Goal: Task Accomplishment & Management: Complete application form

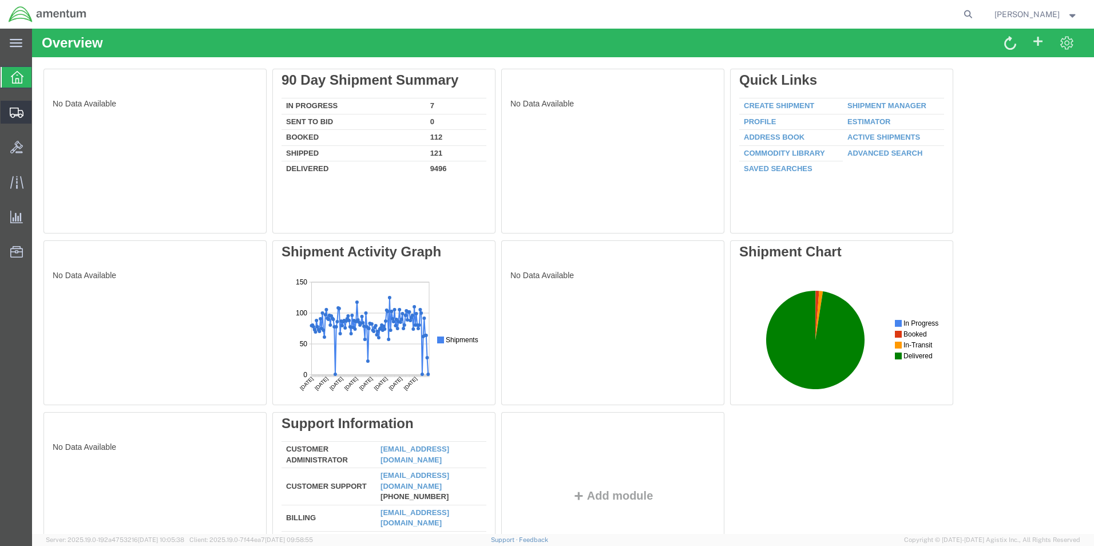
click at [18, 112] on icon at bounding box center [17, 113] width 14 height 10
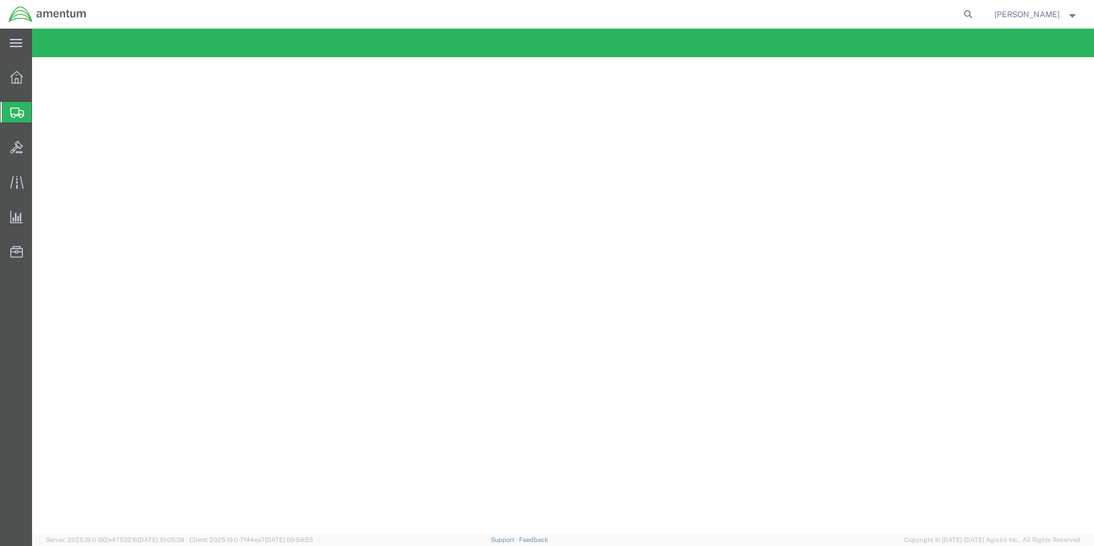
click at [0, 0] on span "Create from Template" at bounding box center [0, 0] width 0 height 0
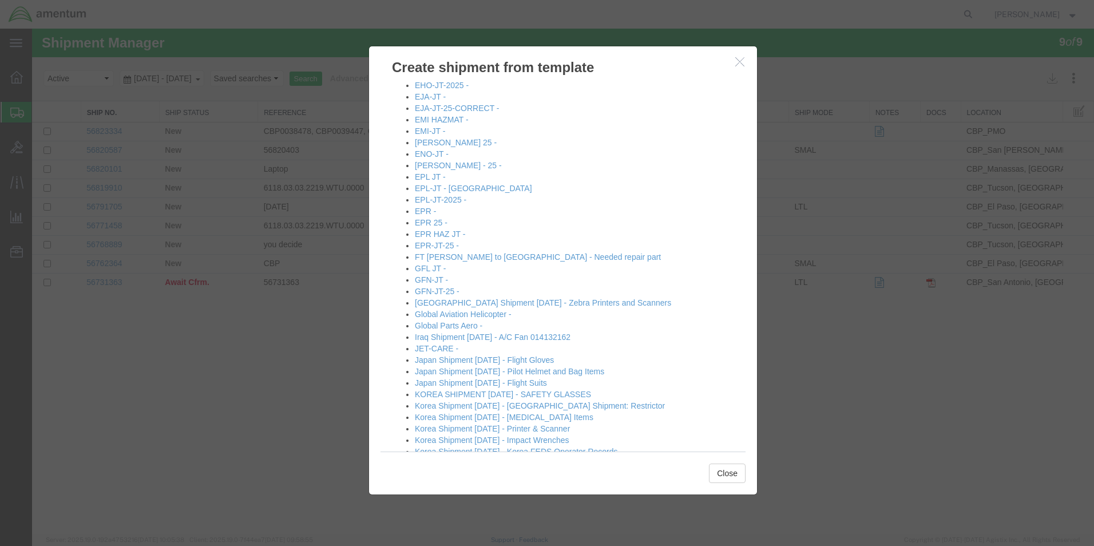
scroll to position [343, 0]
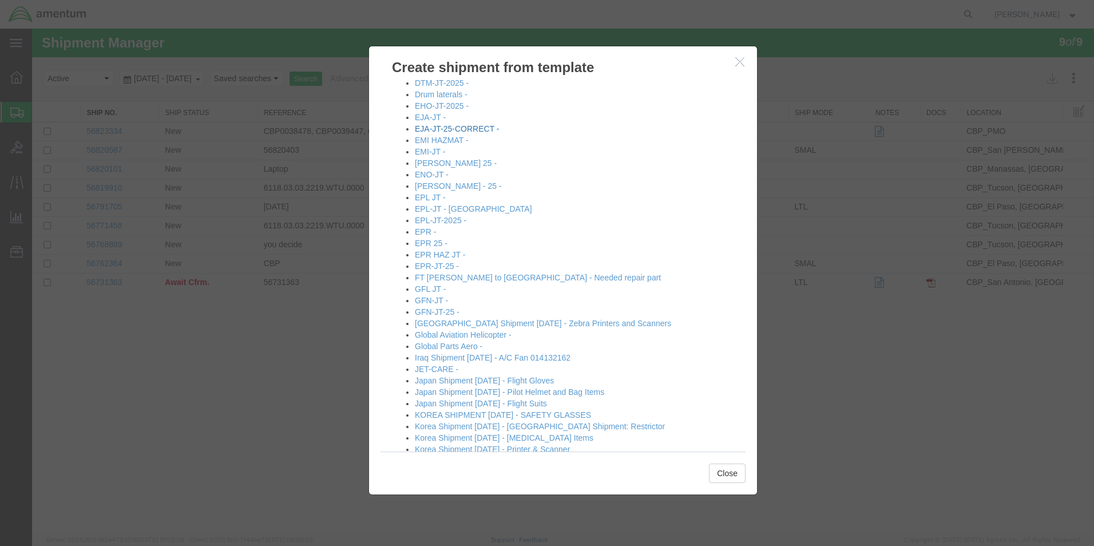
click at [450, 130] on link "EJA-JT-25-CORRECT -" at bounding box center [457, 128] width 85 height 9
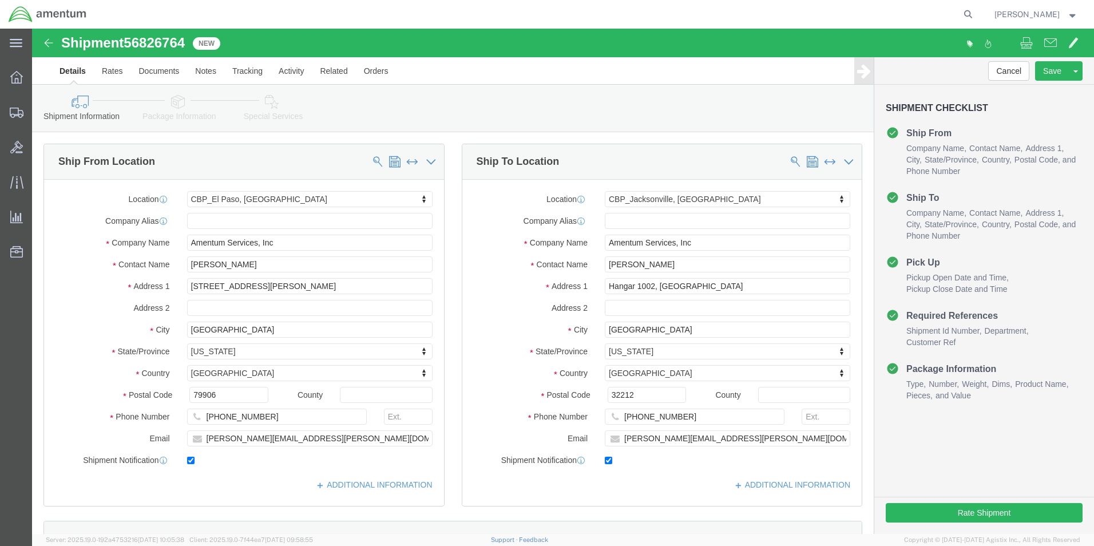
select select "49831"
select select "49930"
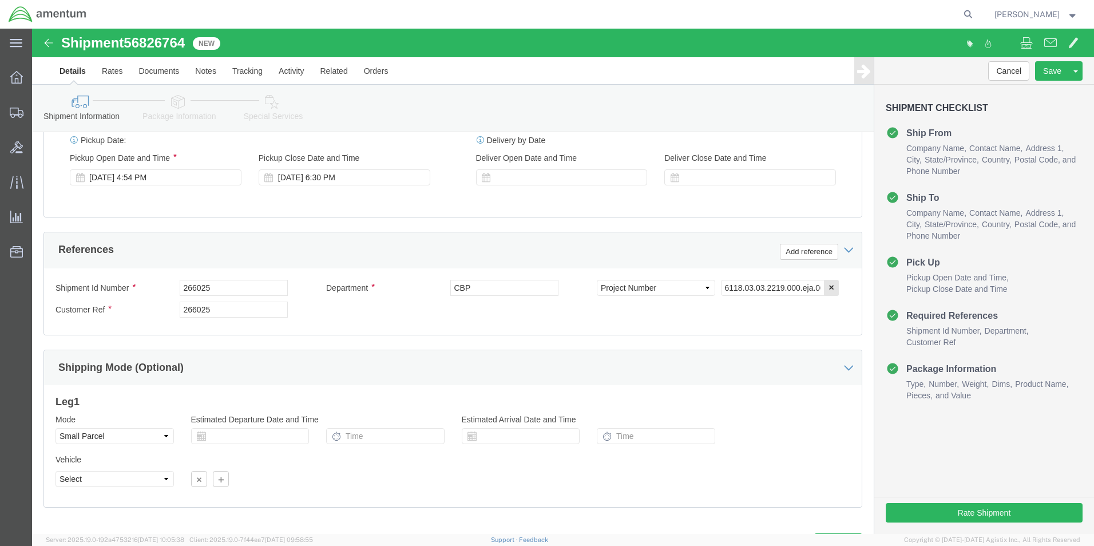
scroll to position [499, 0]
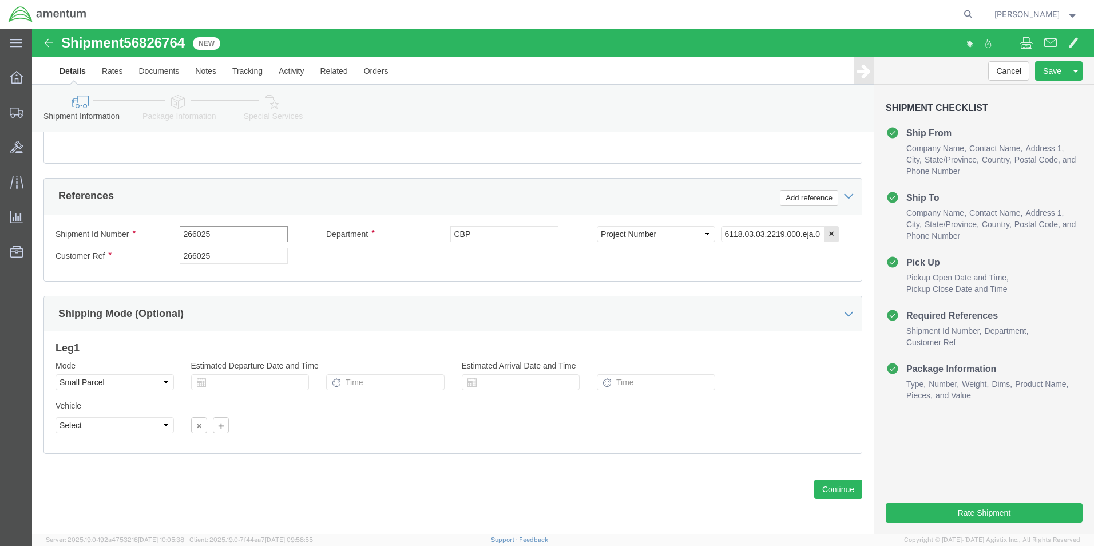
drag, startPoint x: 199, startPoint y: 206, endPoint x: 27, endPoint y: 199, distance: 171.8
click div "Shipment Id Number 266025"
type input "614-000233"
drag, startPoint x: 208, startPoint y: 232, endPoint x: 99, endPoint y: 229, distance: 109.4
click div "Customer Ref 266025"
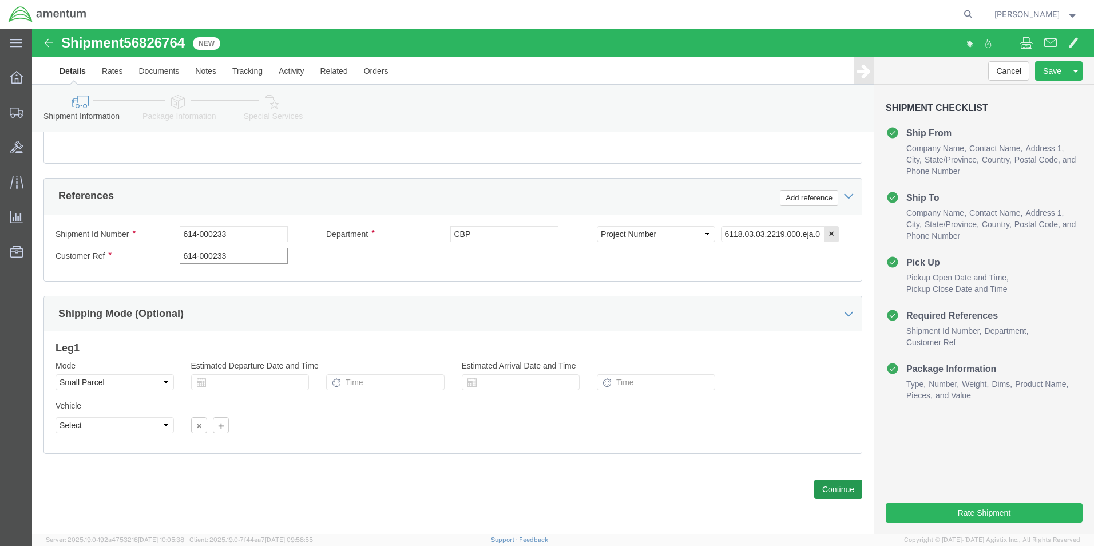
type input "614-000233"
click button "Continue"
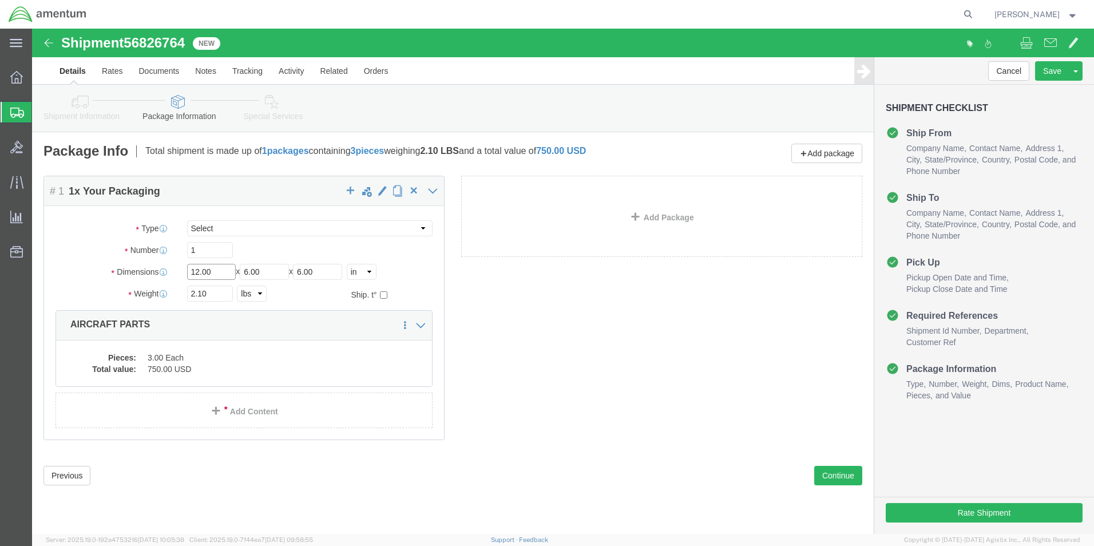
drag, startPoint x: 192, startPoint y: 244, endPoint x: 101, endPoint y: 246, distance: 91.0
click div "Dimensions Length 12.00 x Width 6.00 x Height 6.00 Select cm ft in"
type input "1"
type input "28"
type input "18"
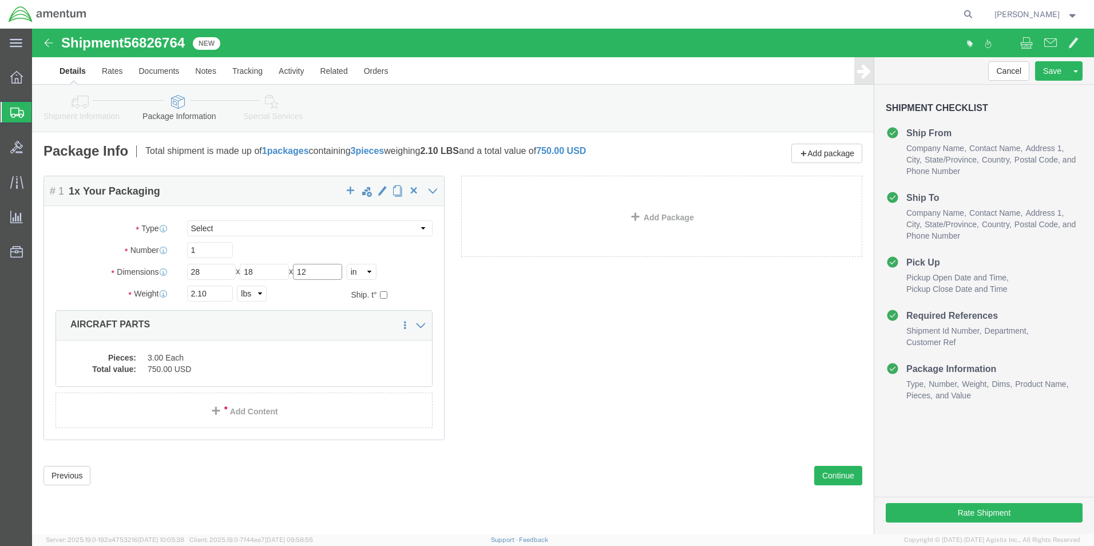
type input "12"
drag, startPoint x: 181, startPoint y: 268, endPoint x: 108, endPoint y: 266, distance: 73.9
click div "Weight Total weight of packages in pounds or kilograms 2.10 Select kgs lbs Ship…"
type input "14.50"
click dd "750.00 USD"
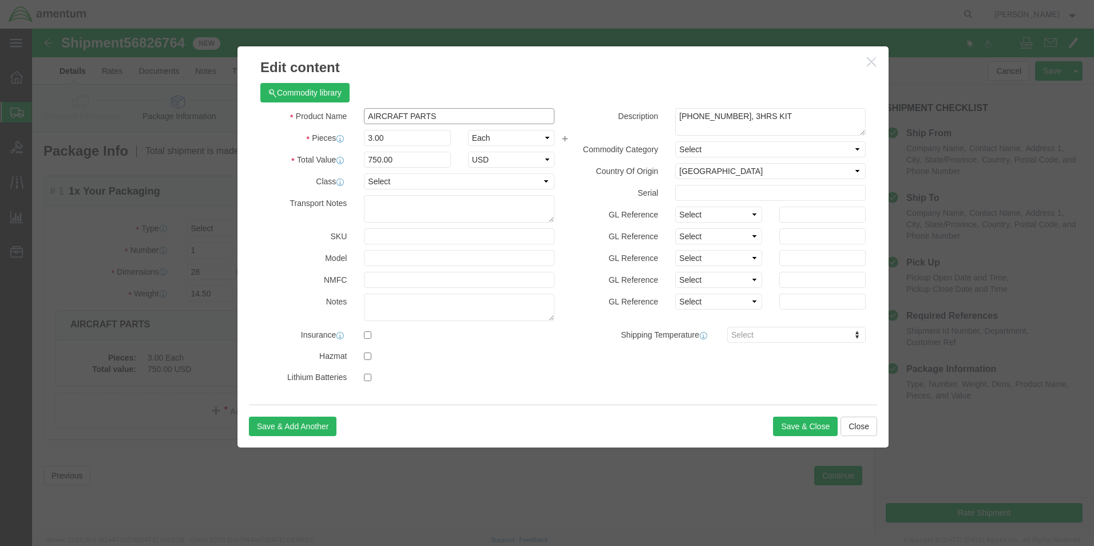
drag, startPoint x: 412, startPoint y: 87, endPoint x: 309, endPoint y: 93, distance: 103.2
click div "Product Name AIRCRAFT PARTS"
type input "shop items"
click h3 "Edit content"
drag, startPoint x: 357, startPoint y: 102, endPoint x: 295, endPoint y: 108, distance: 62.6
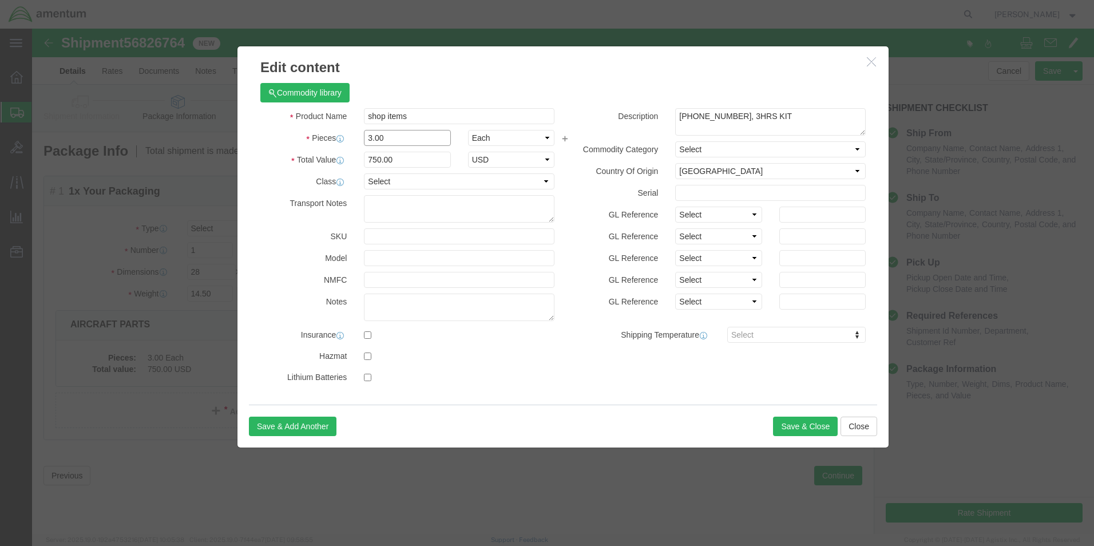
click div "Pieces 3.00 Select Bag Barrels 100Board Feet Bottle Box Blister Pack Carats Can…"
type input "8"
drag, startPoint x: 371, startPoint y: 133, endPoint x: 280, endPoint y: 133, distance: 90.4
click div "Total Value 2000 Select ADP AED AFN ALL AMD AOA ARS ATS AUD AWG AZN BAM BBD BDT…"
type input "700"
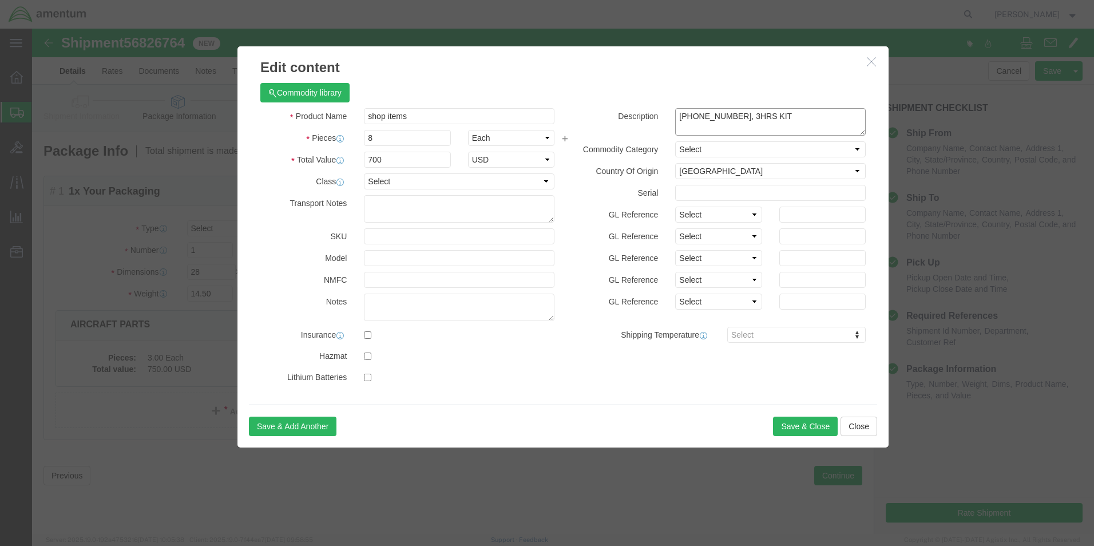
drag, startPoint x: 746, startPoint y: 89, endPoint x: 546, endPoint y: 90, distance: 199.7
click div "Description [PHONE_NUMBER], 3HRS KIT"
type textarea "Oring, Packing, filter window, washer, brite"
click button "Save & Close"
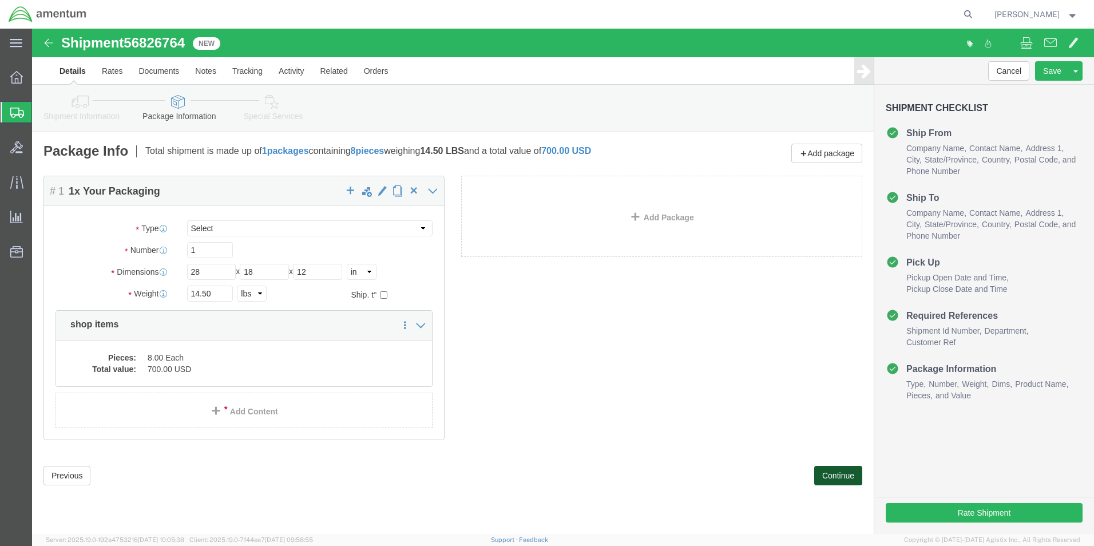
click button "Continue"
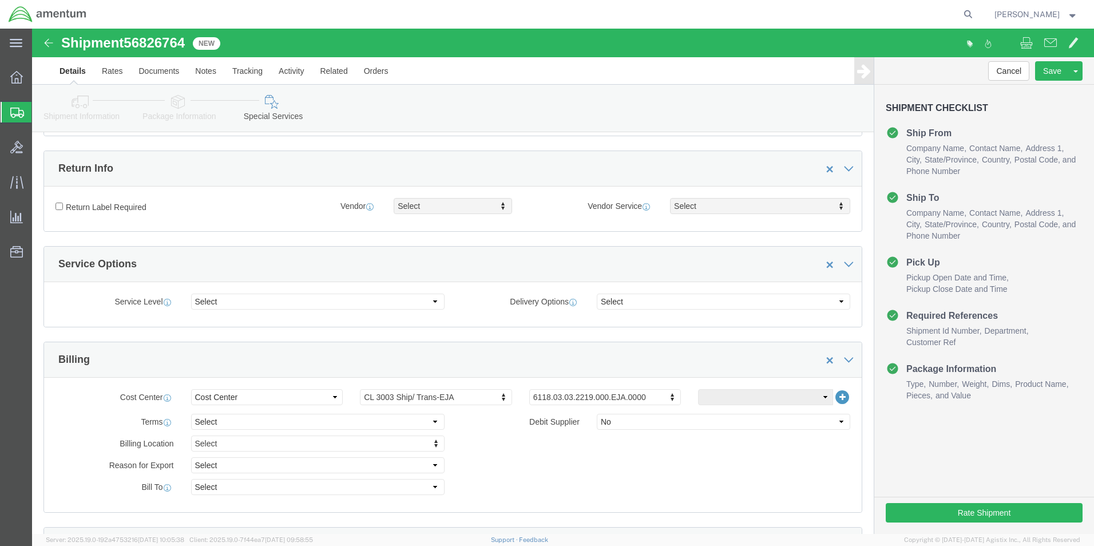
scroll to position [343, 0]
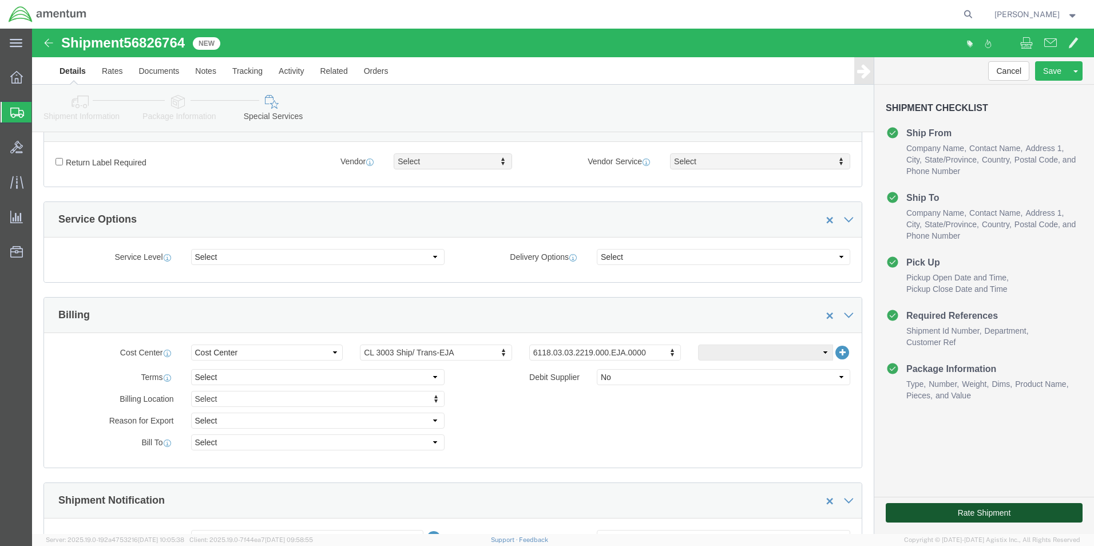
click button "Rate Shipment"
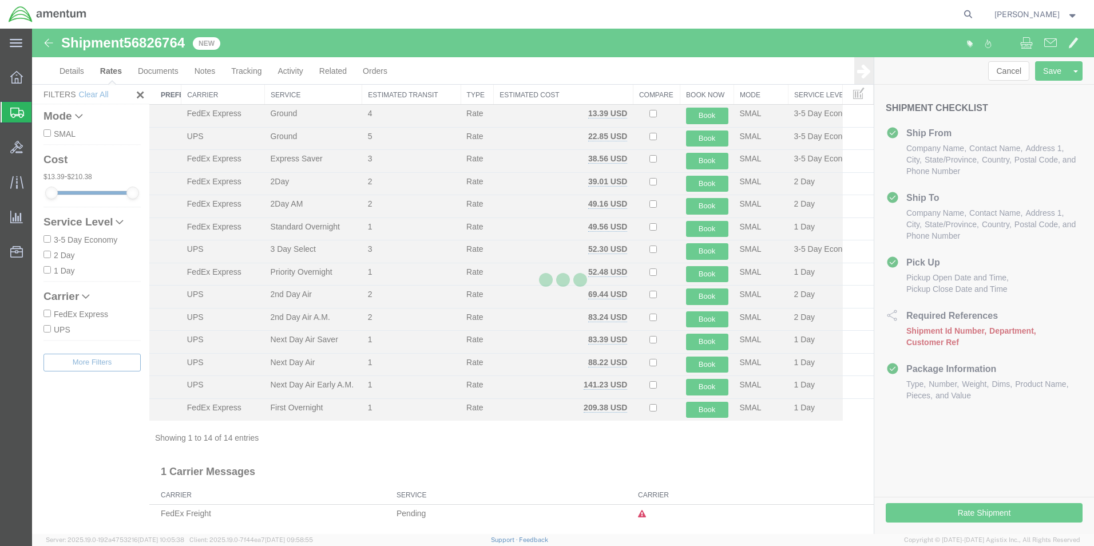
scroll to position [25, 0]
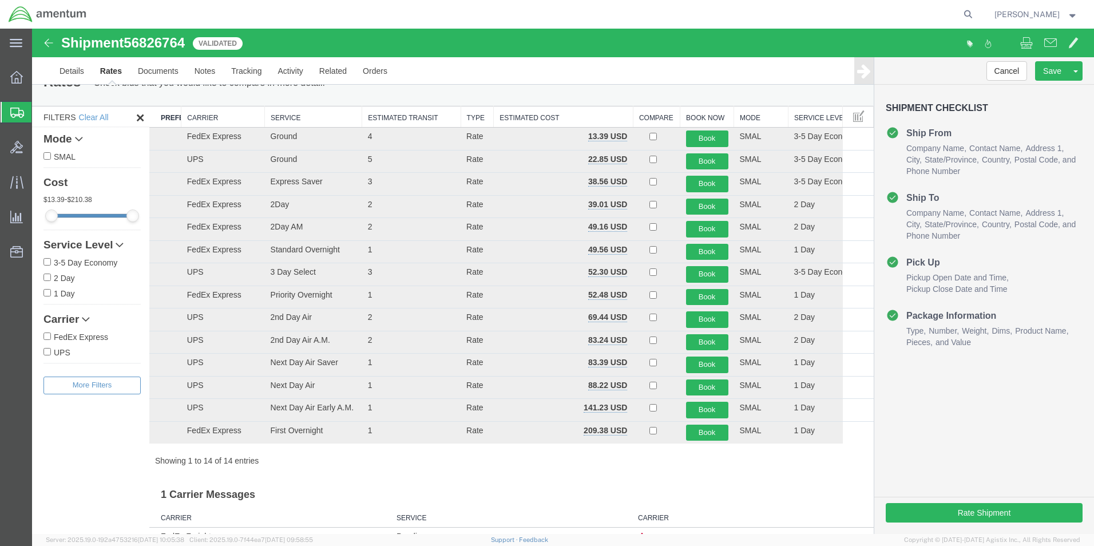
click at [201, 112] on th "Carrier" at bounding box center [223, 116] width 84 height 21
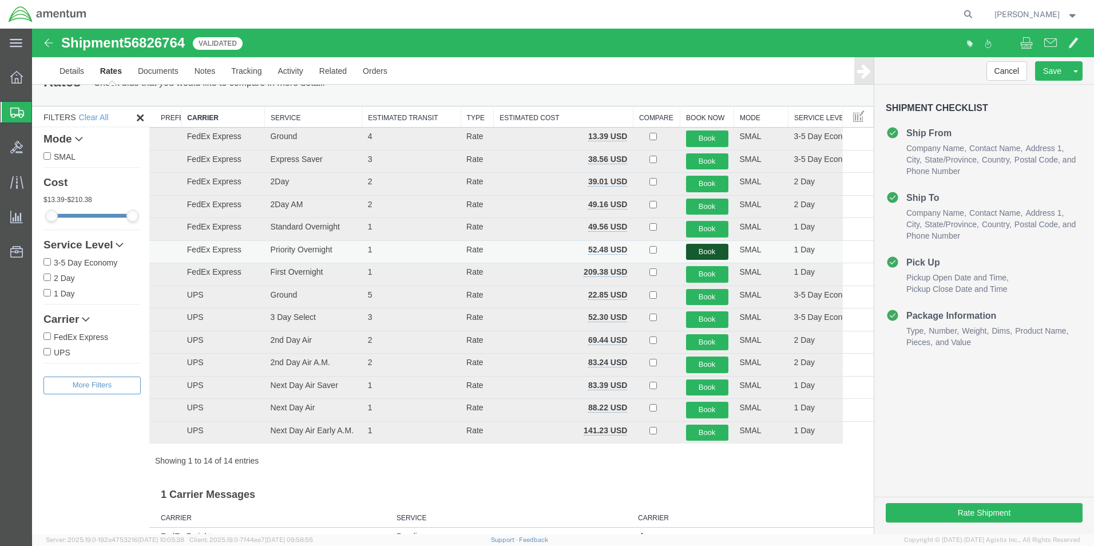
click at [689, 247] on button "Book" at bounding box center [707, 252] width 42 height 17
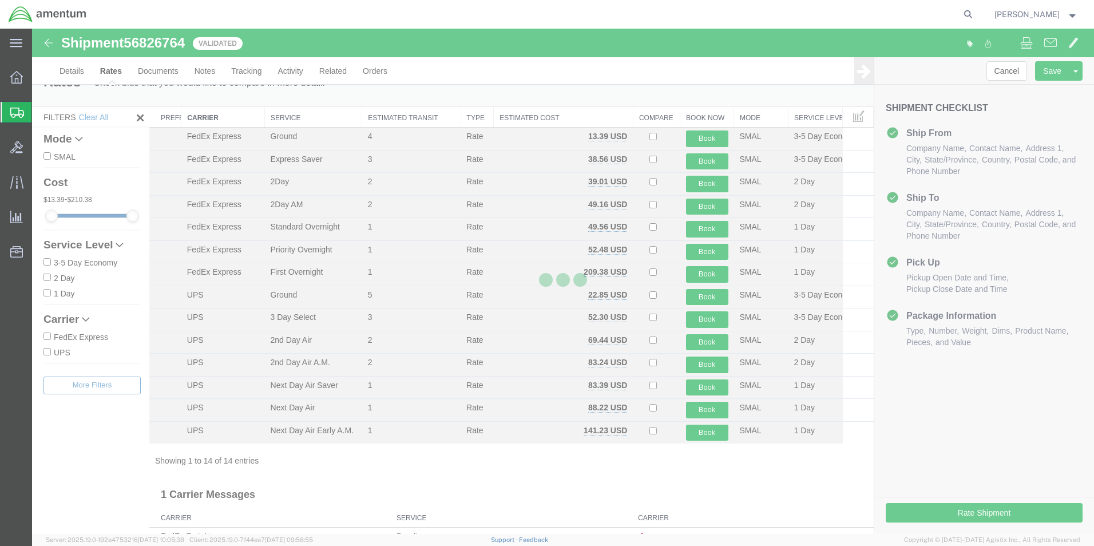
scroll to position [0, 0]
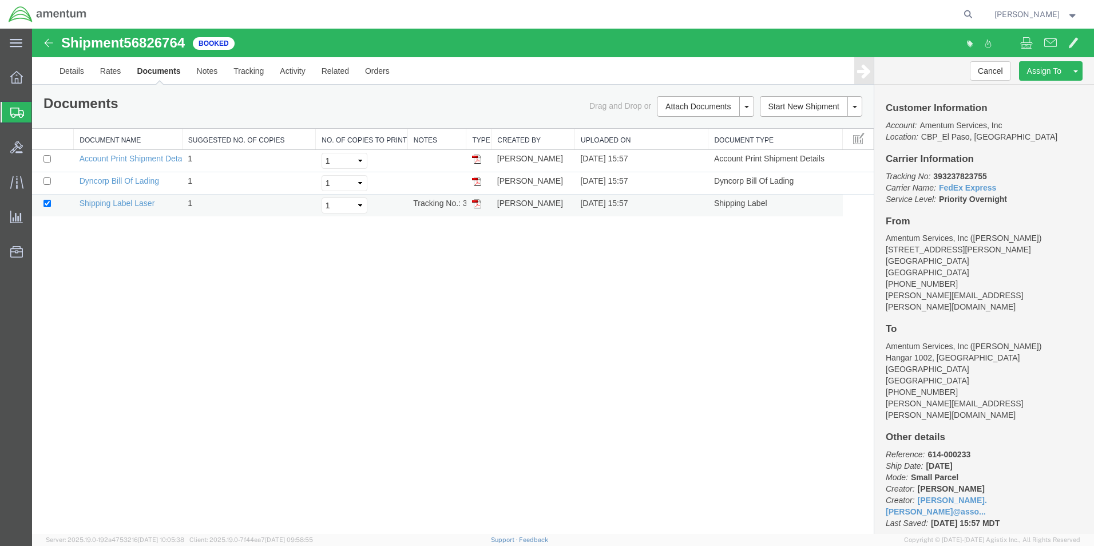
click at [475, 204] on img at bounding box center [476, 203] width 9 height 9
click at [1027, 92] on link "Clone Shipment" at bounding box center [1032, 89] width 99 height 17
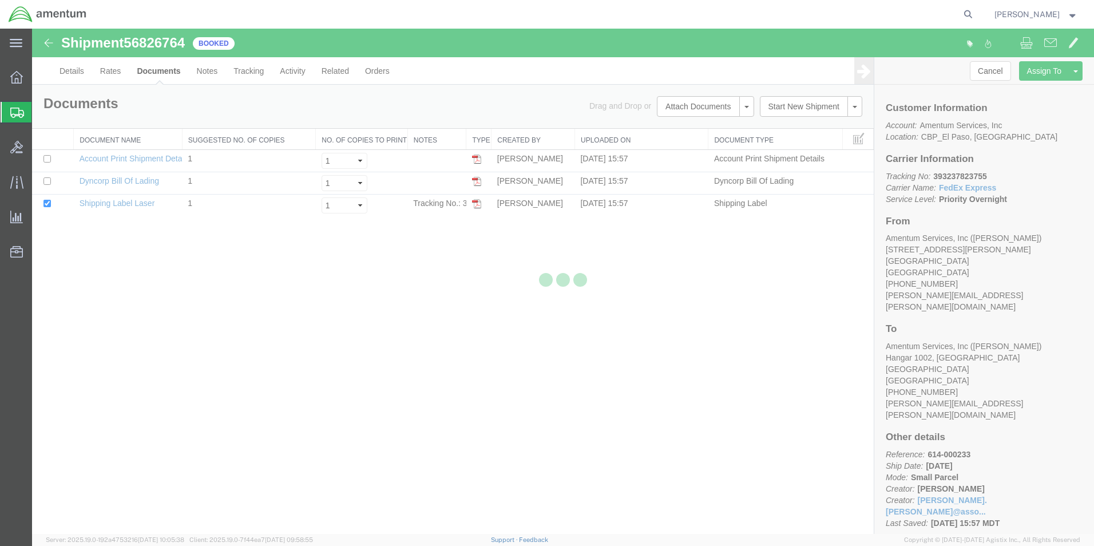
select select "49831"
select select "49930"
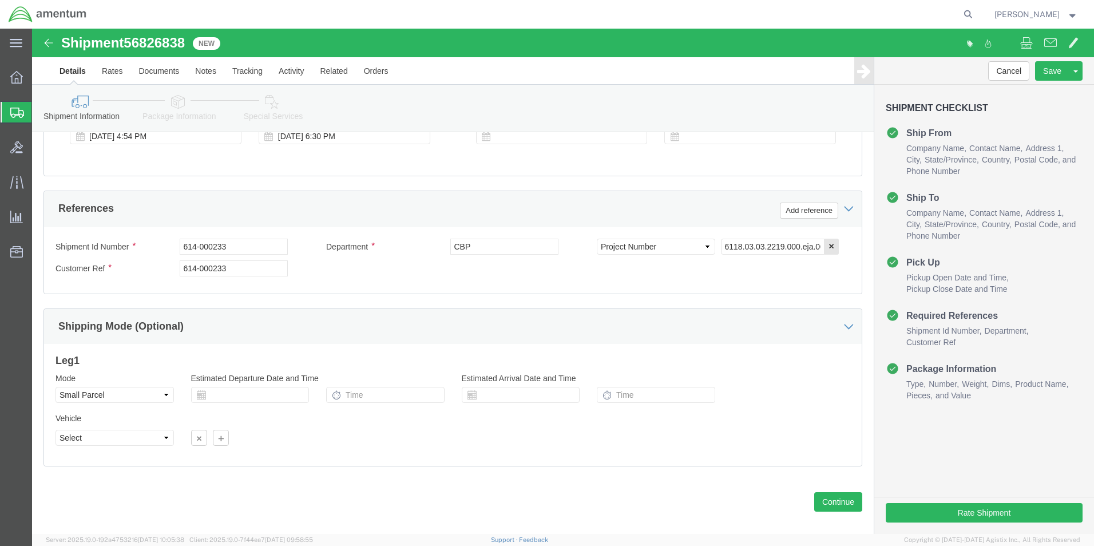
scroll to position [499, 0]
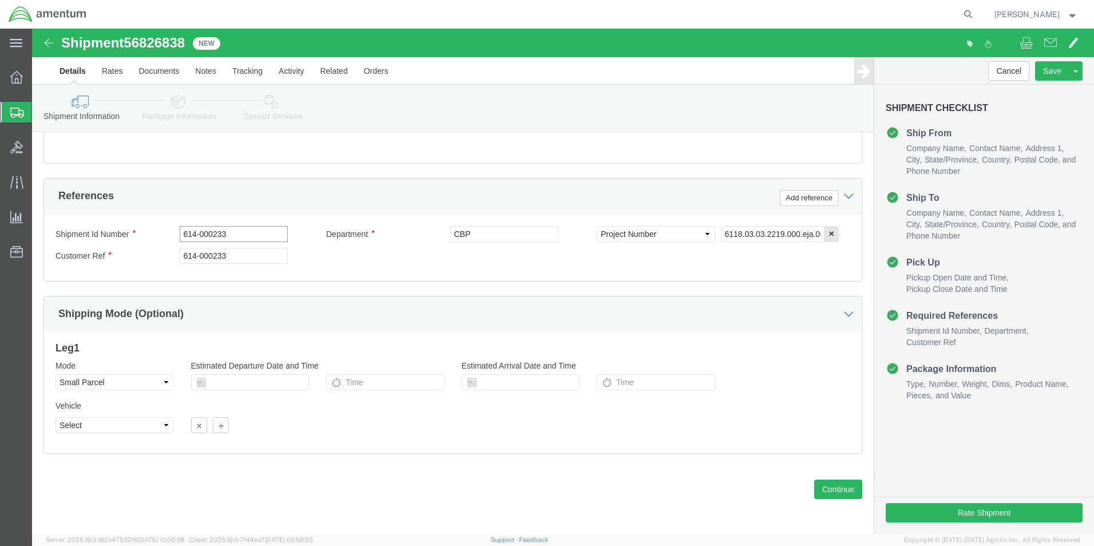
click input "614-000233"
type input "614-000229"
click input "614-000233"
type input "614-000229"
click button "Continue"
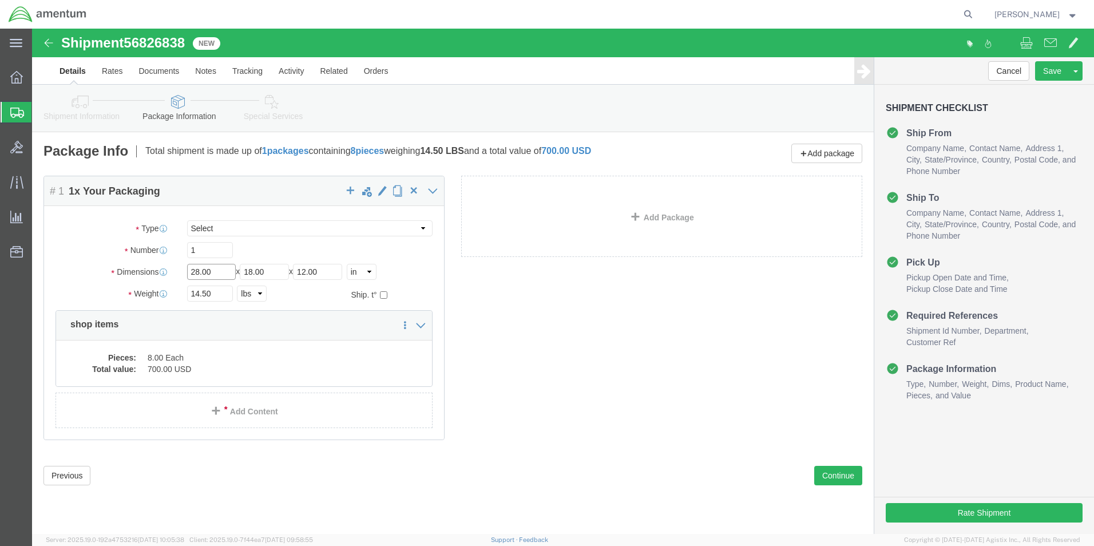
drag, startPoint x: 162, startPoint y: 245, endPoint x: 120, endPoint y: 245, distance: 41.8
click div "Dimensions Length 28.00 x Width 18.00 x Height 12.00 Select cm ft in"
type input "18"
type input "12"
type input "5"
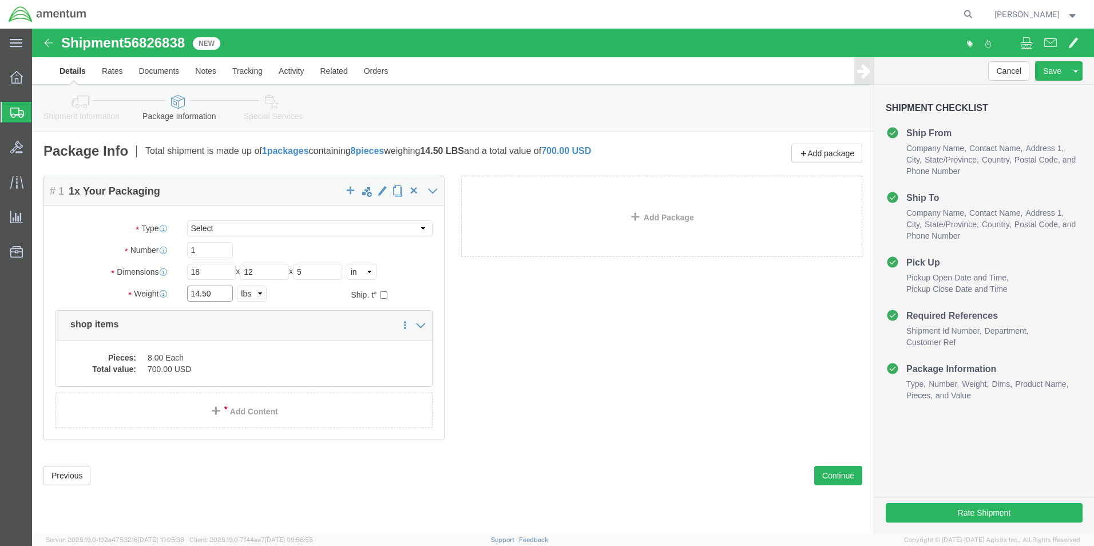
drag, startPoint x: 192, startPoint y: 265, endPoint x: 108, endPoint y: 258, distance: 84.4
click div "Weight 14.50 Select kgs lbs Ship. t°"
type input "4.70"
click dd "700.00 USD"
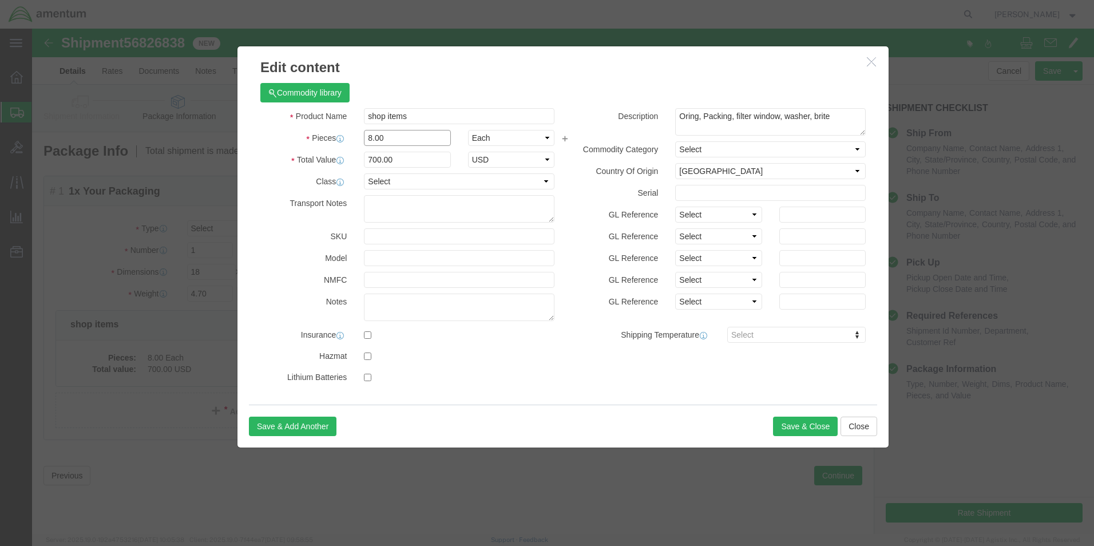
drag, startPoint x: 369, startPoint y: 106, endPoint x: 258, endPoint y: 119, distance: 111.7
click div "Product Name shop items Pieces 8.00 Select Bag Barrels 100Board Feet Bottle Box…"
type input "1"
click h3 "Edit content"
drag, startPoint x: 377, startPoint y: 128, endPoint x: 316, endPoint y: 131, distance: 60.8
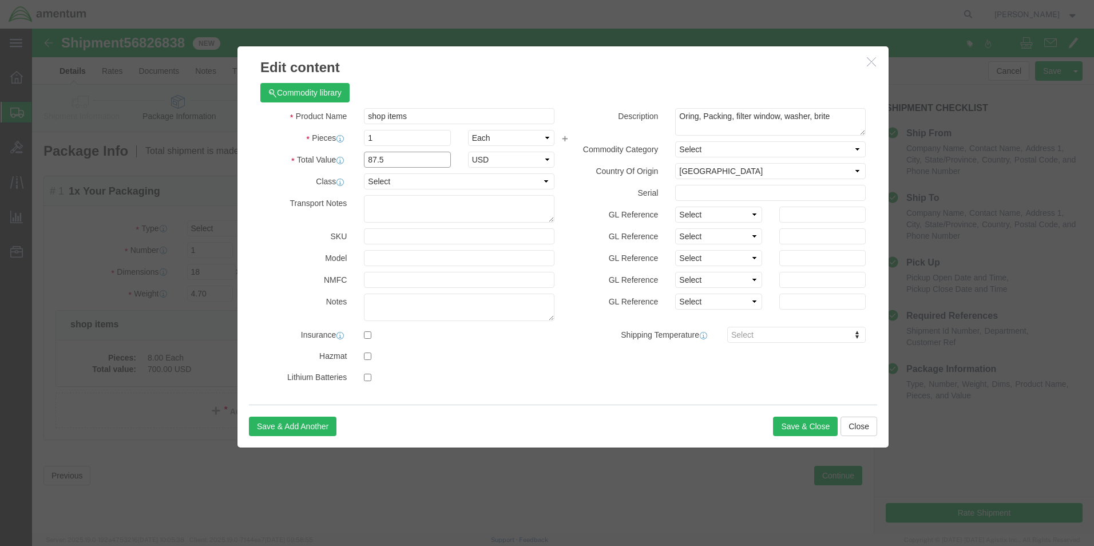
click div "Total Value 87.5 Select ADP AED AFN ALL AMD AOA ARS ATS AUD AWG AZN BAM BBD BDT…"
type input "100"
drag, startPoint x: 724, startPoint y: 82, endPoint x: 547, endPoint y: 104, distance: 178.8
click div "Description Oring, Packing, filter window, washer, brite"
type textarea "Techquipes"
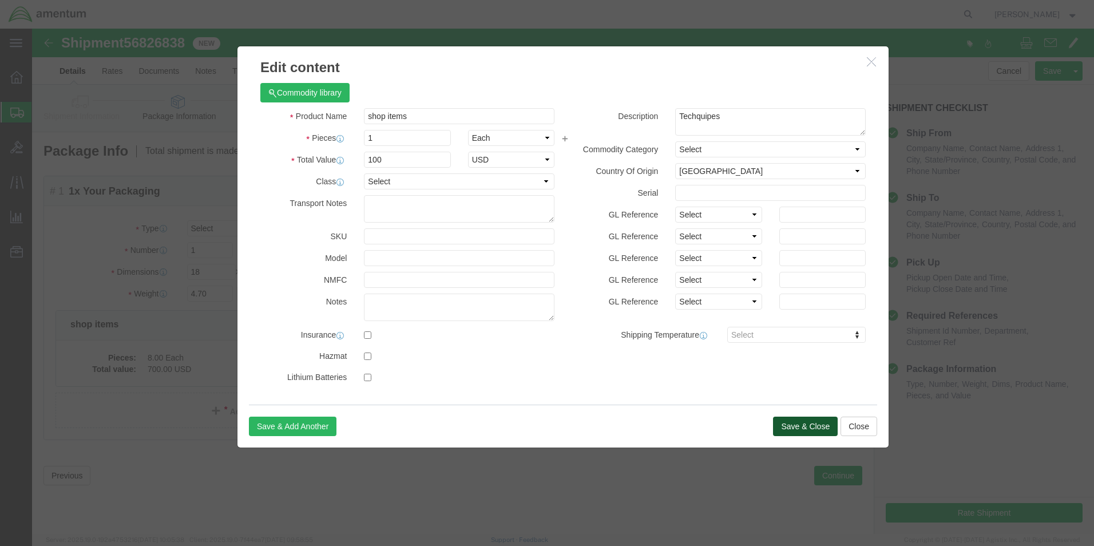
click button "Save & Close"
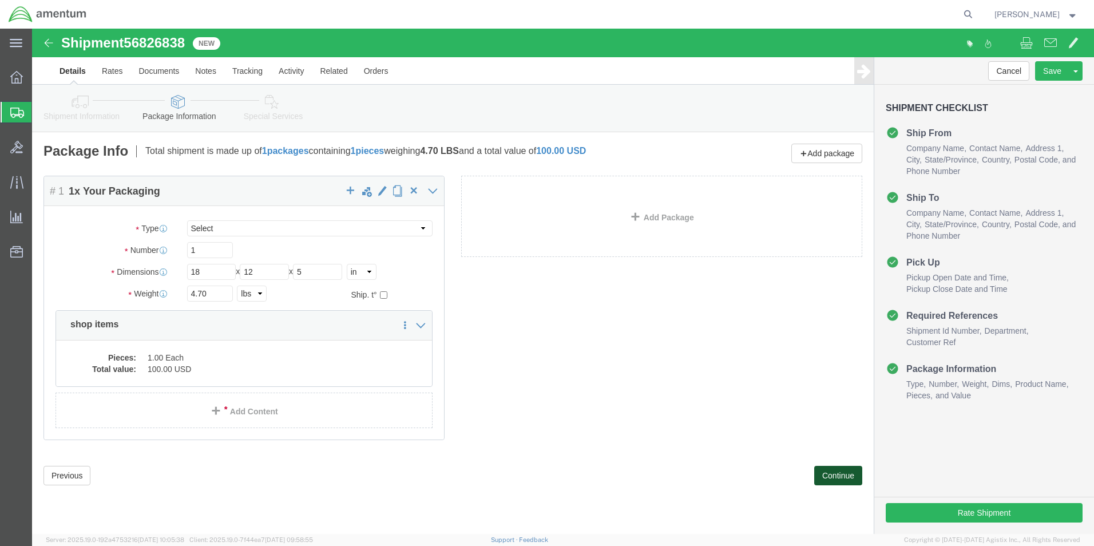
click button "Continue"
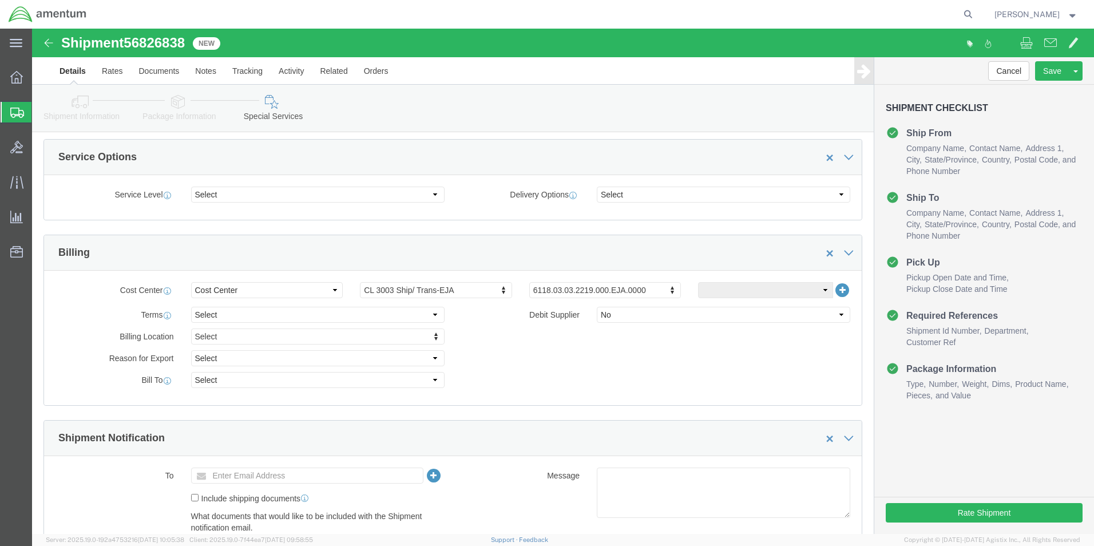
scroll to position [343, 0]
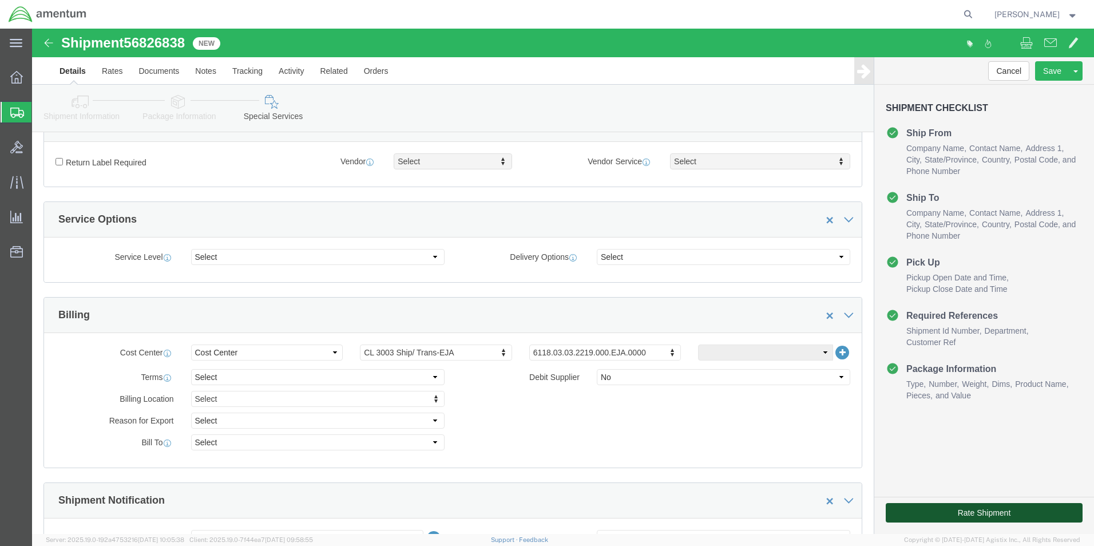
click button "Rate Shipment"
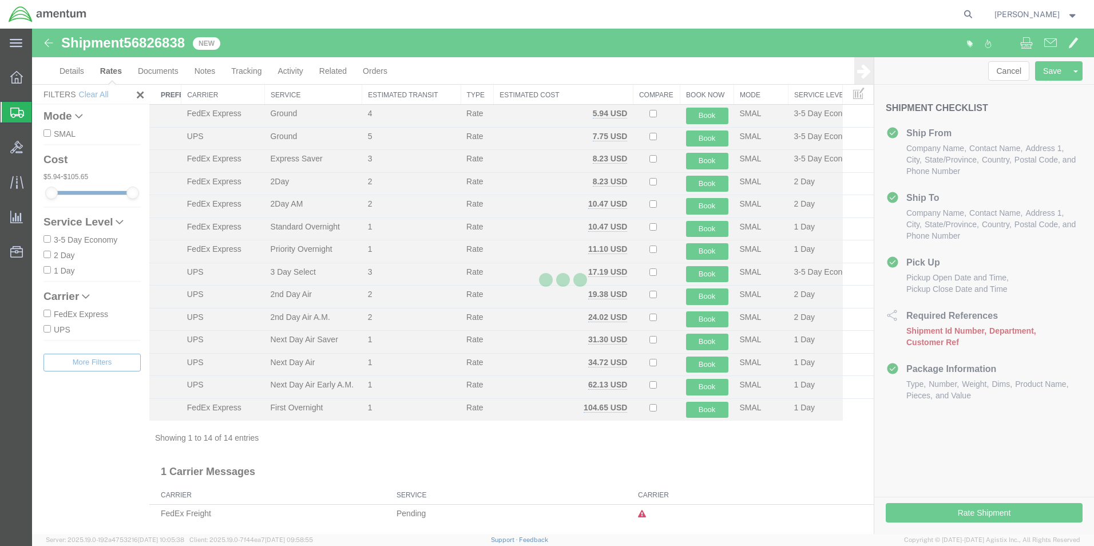
scroll to position [25, 0]
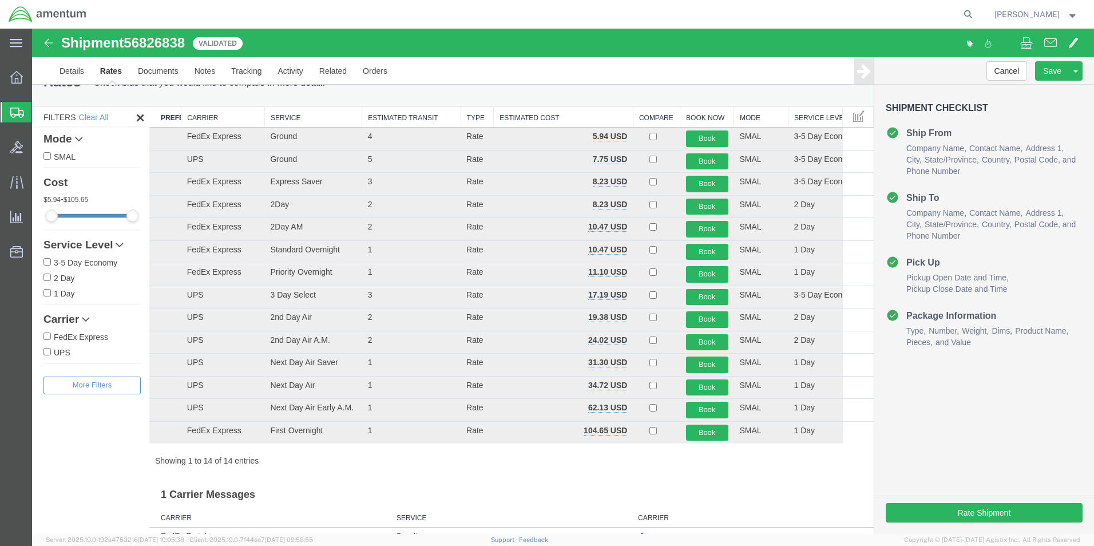
click at [210, 119] on th "Carrier" at bounding box center [223, 116] width 84 height 21
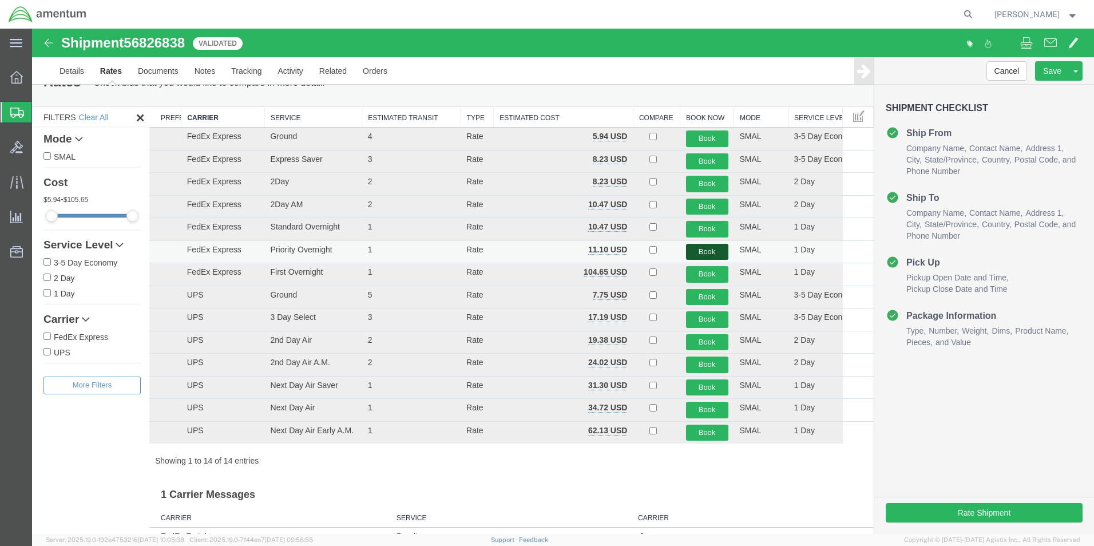
click at [698, 250] on button "Book" at bounding box center [707, 252] width 42 height 17
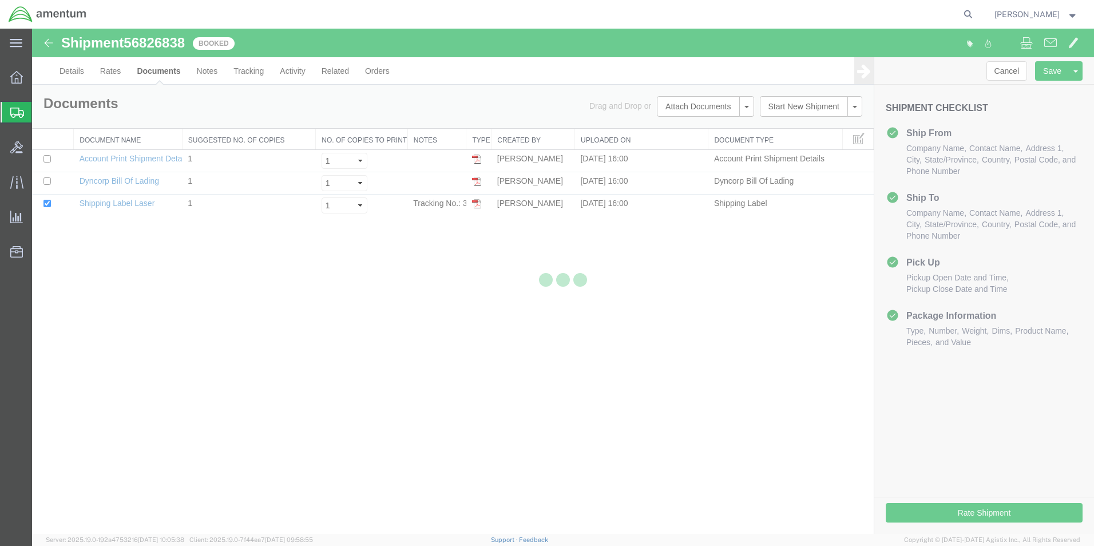
scroll to position [0, 0]
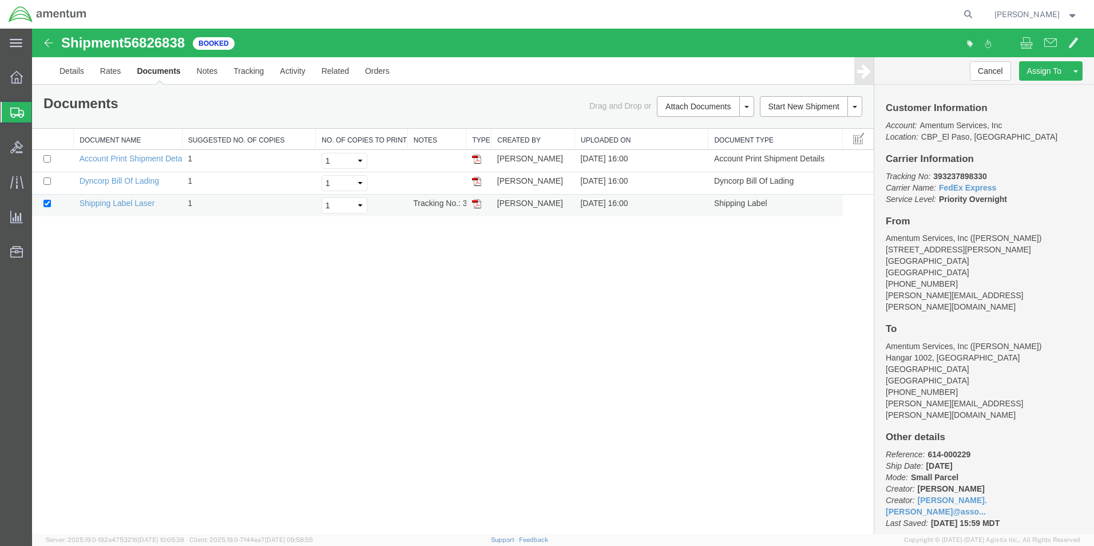
click at [478, 201] on img at bounding box center [476, 203] width 9 height 9
click at [0, 0] on span "Create from Template" at bounding box center [0, 0] width 0 height 0
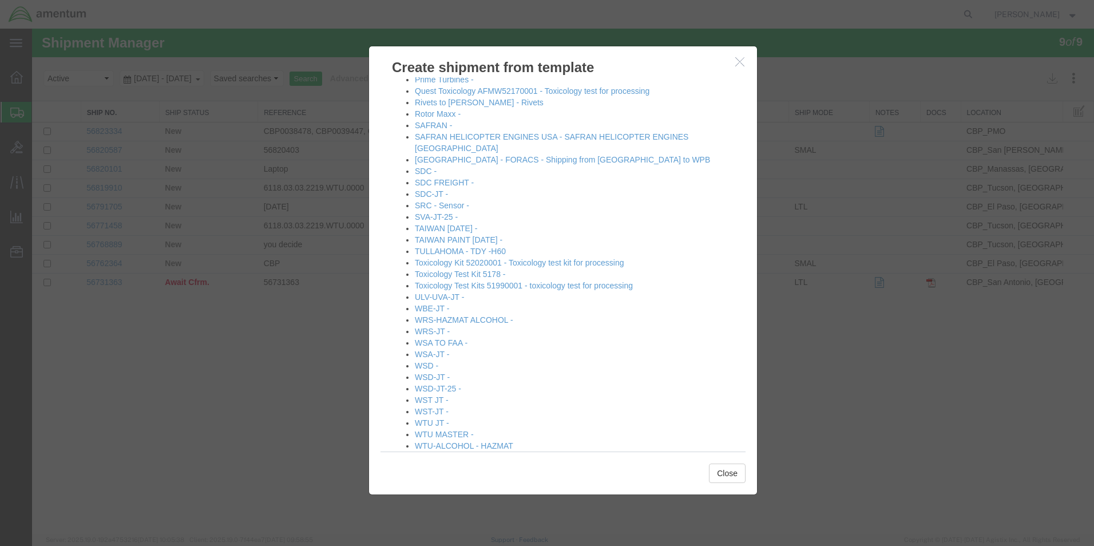
scroll to position [1111, 0]
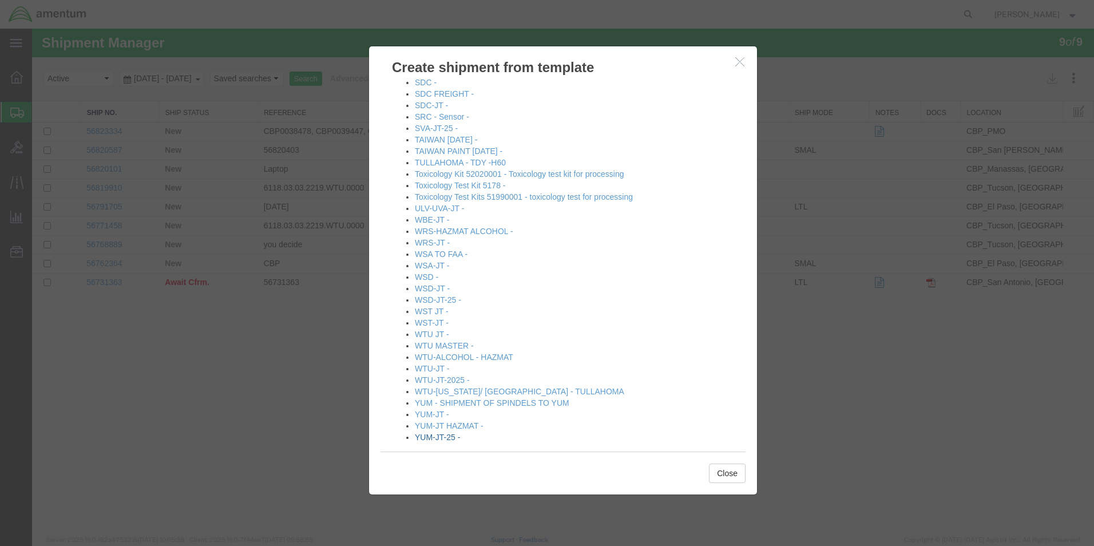
click at [441, 433] on link "YUM-JT-25 -" at bounding box center [437, 437] width 45 height 9
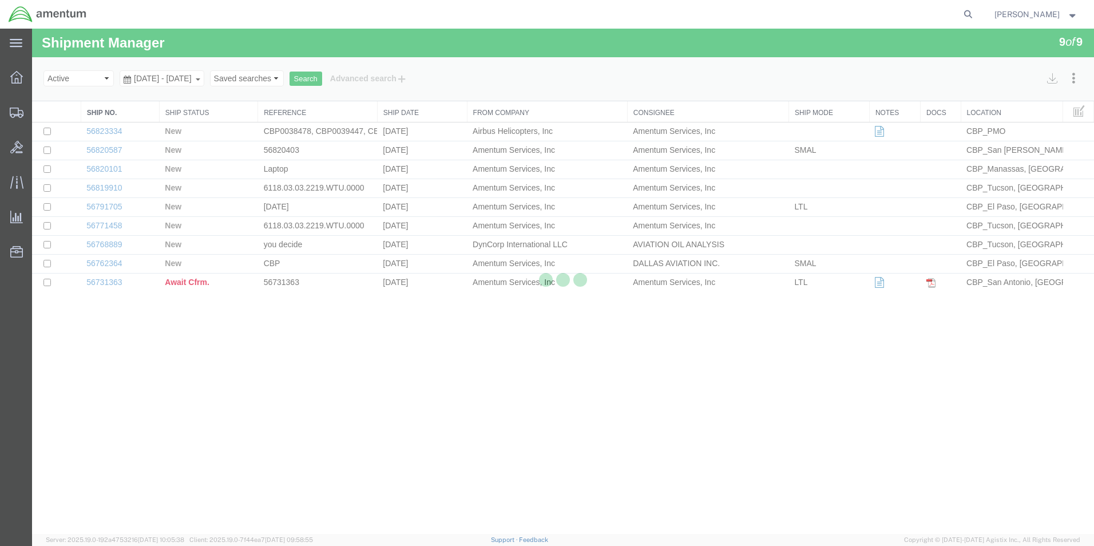
select select "49831"
select select "49951"
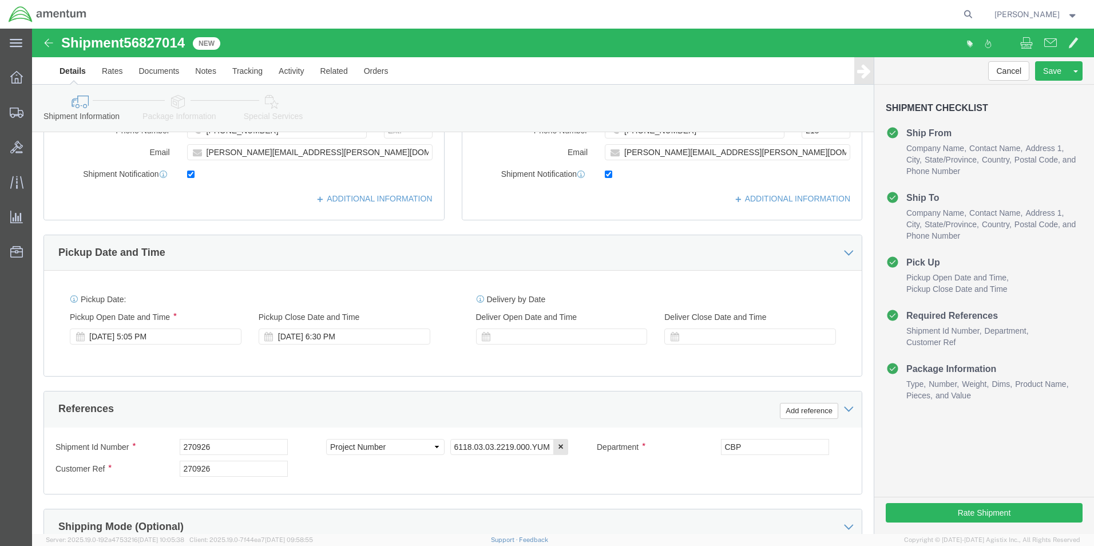
scroll to position [499, 0]
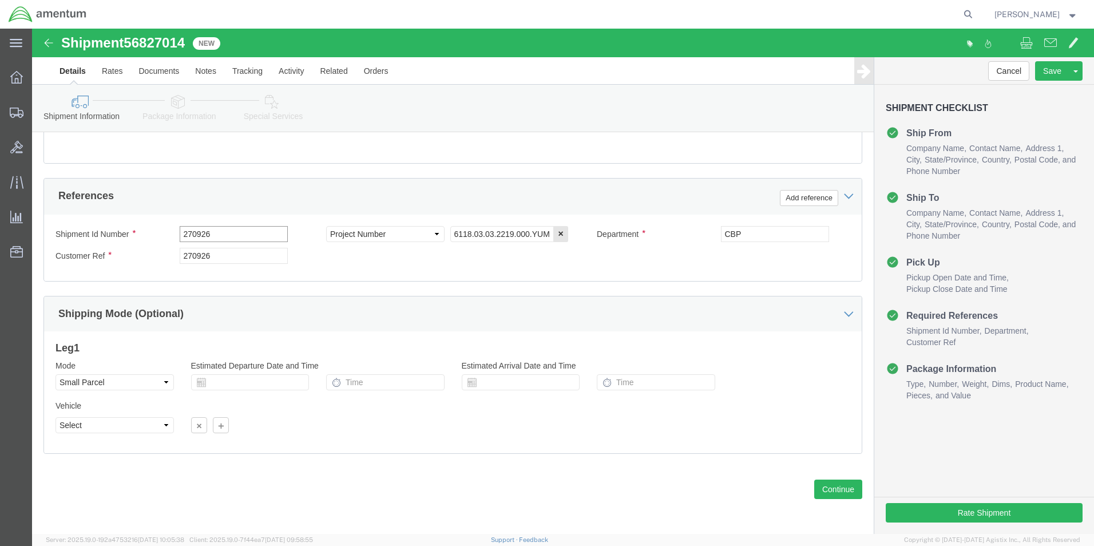
drag, startPoint x: 194, startPoint y: 208, endPoint x: 64, endPoint y: 211, distance: 130.5
click div "Shipment Id Number 270926"
type input "578-000361"
drag, startPoint x: 189, startPoint y: 232, endPoint x: 129, endPoint y: 224, distance: 60.1
click div "Customer Ref 270926"
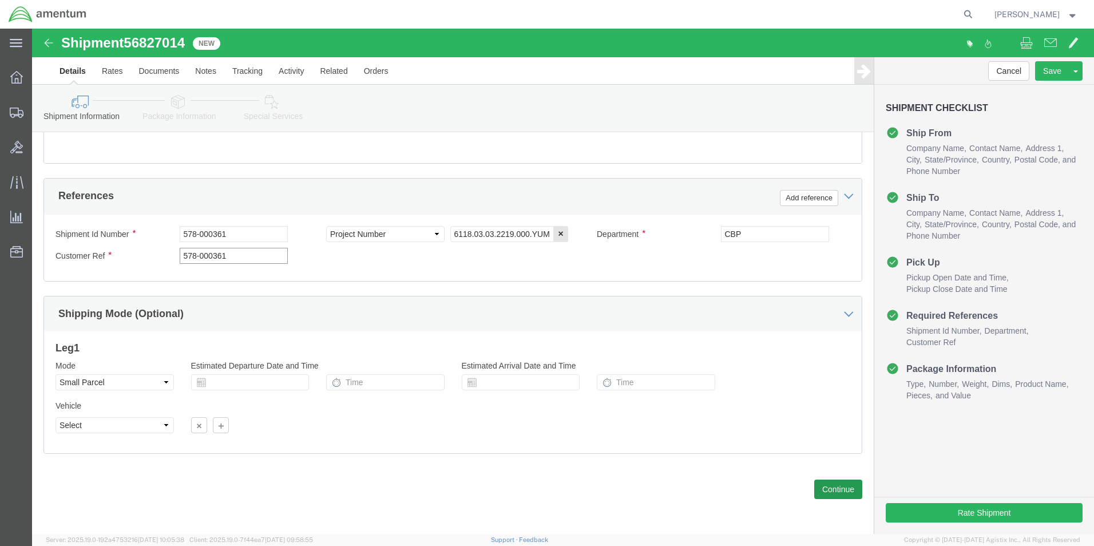
type input "578-000361"
click button "Continue"
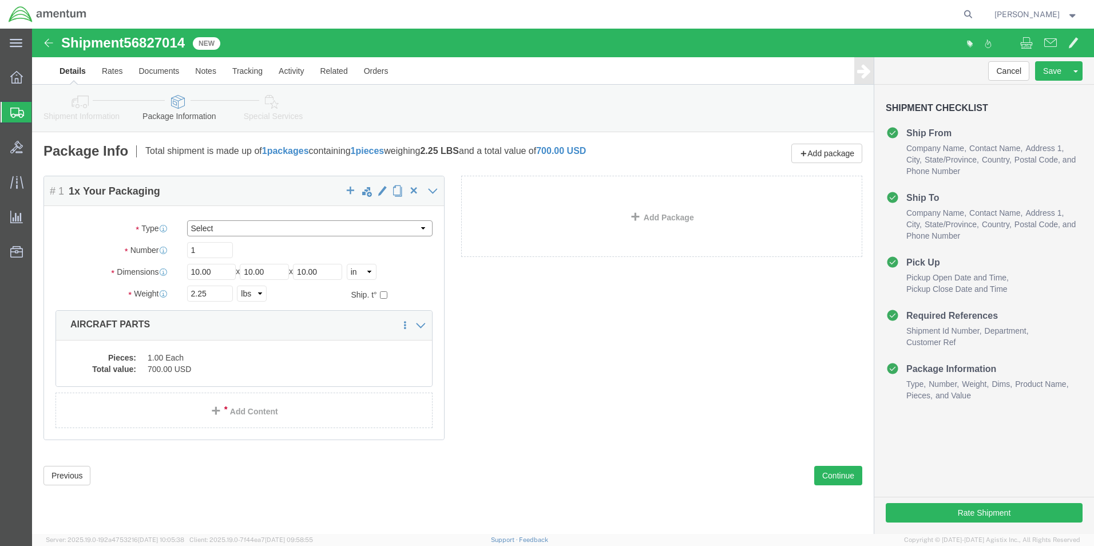
click select "Select Bale(s) Basket(s) Bolt(s) Bottle(s) Buckets Bulk Bundle(s) Can(s) Cardbo…"
select select "SBX"
click select "Select Bale(s) Basket(s) Bolt(s) Bottle(s) Buckets Bulk Bundle(s) Can(s) Cardbo…"
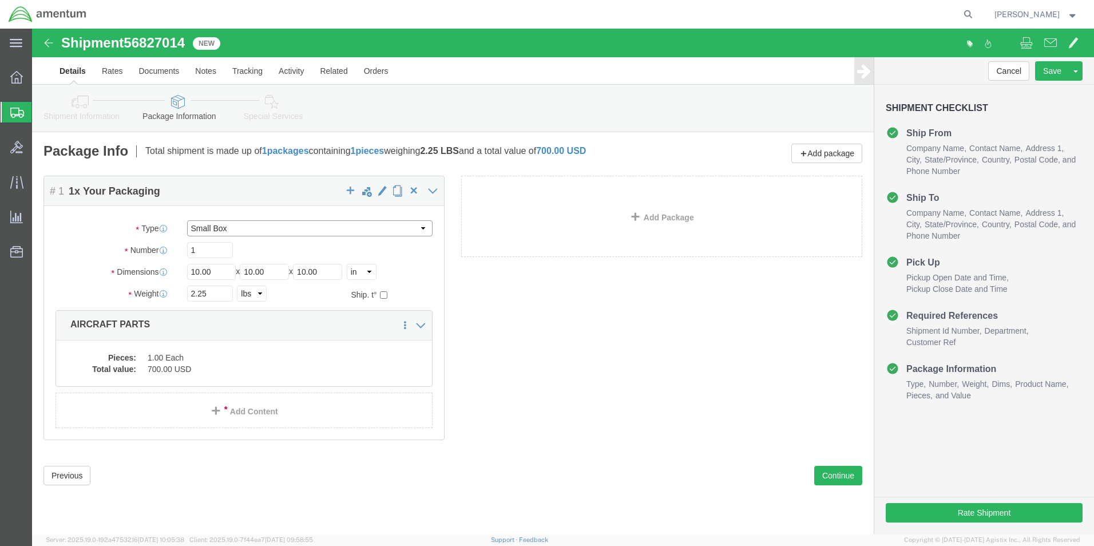
type input "12.25"
type input "11.00"
type input "1.50"
drag, startPoint x: 181, startPoint y: 263, endPoint x: 149, endPoint y: 259, distance: 32.8
click div "2.25 Select kgs lbs"
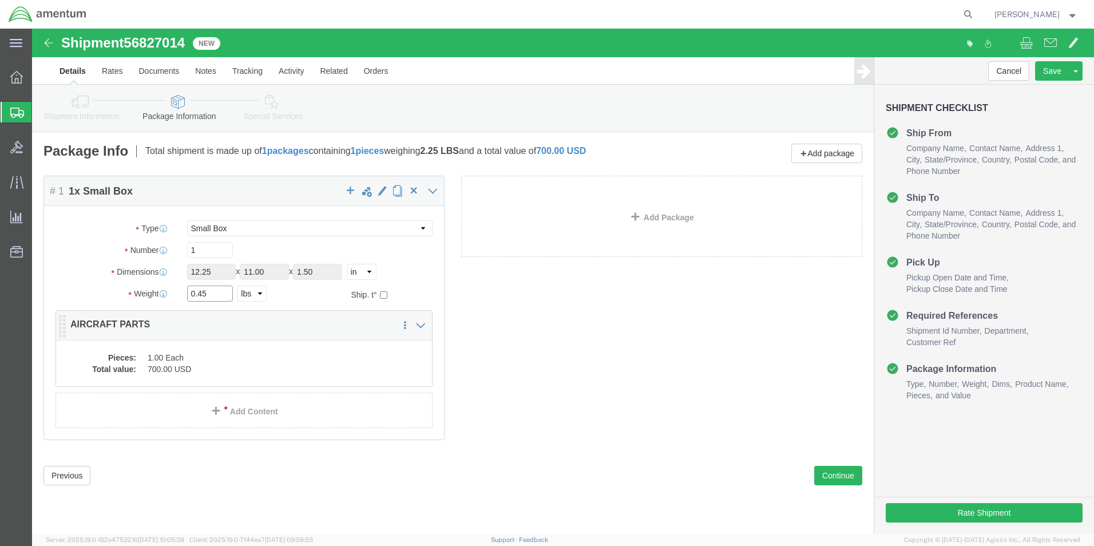
type input "0.45"
click dd "700.00 USD"
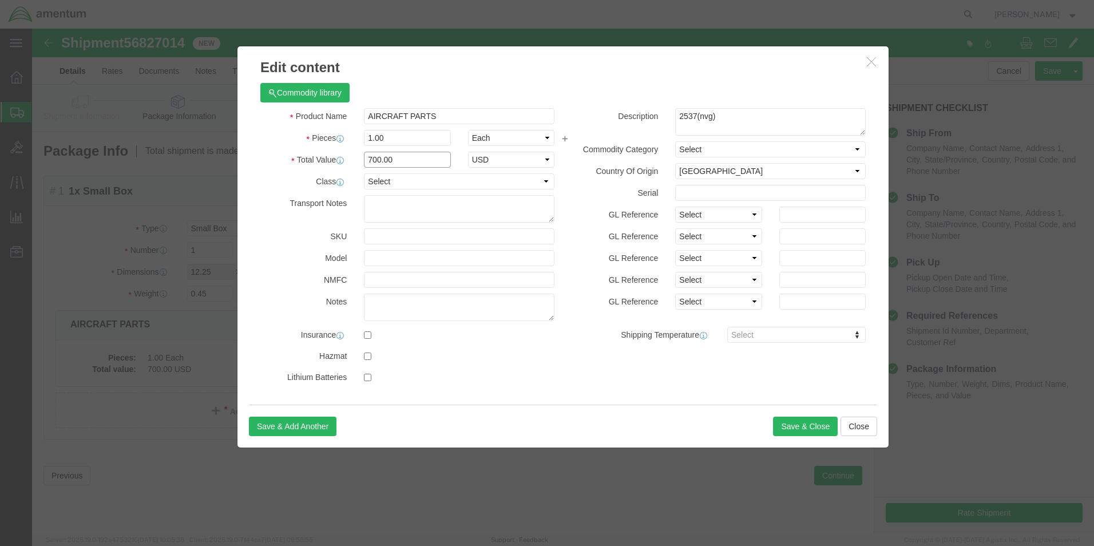
drag, startPoint x: 371, startPoint y: 133, endPoint x: 302, endPoint y: 146, distance: 70.5
click div "Product Name AIRCRAFT PARTS Pieces 1.00 Select Bag Barrels 100Board Feet Bottle…"
type input "150"
drag, startPoint x: 696, startPoint y: 86, endPoint x: 610, endPoint y: 84, distance: 86.5
click div "Description 2537(nvg)"
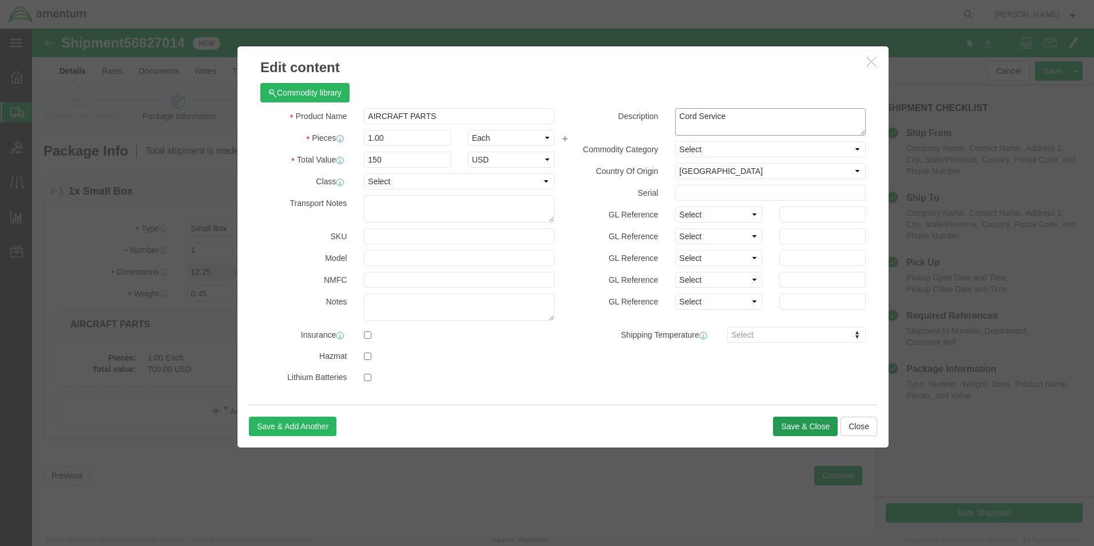
type textarea "Cord Service"
click button "Save & Close"
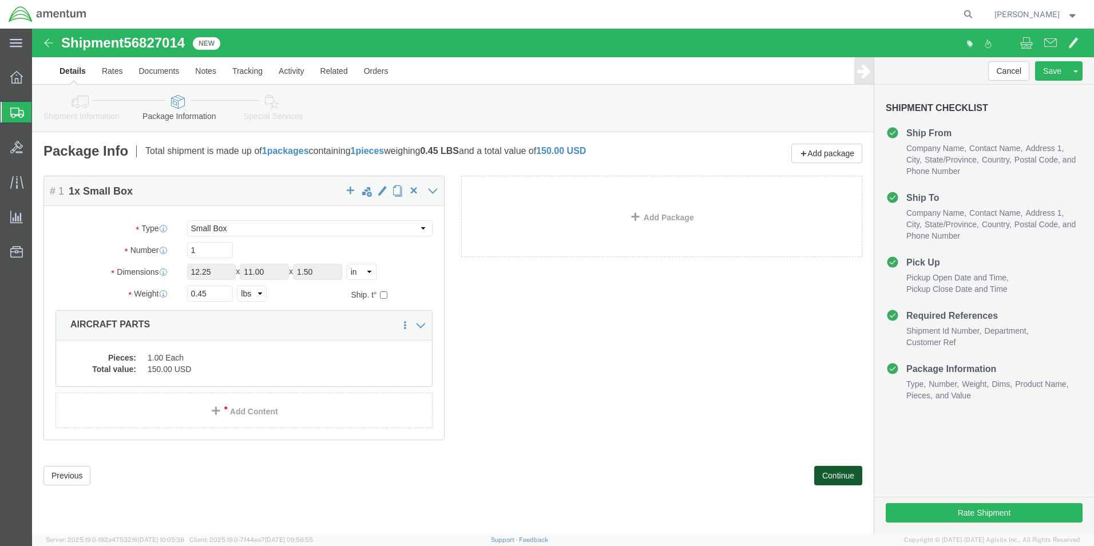
click button "Continue"
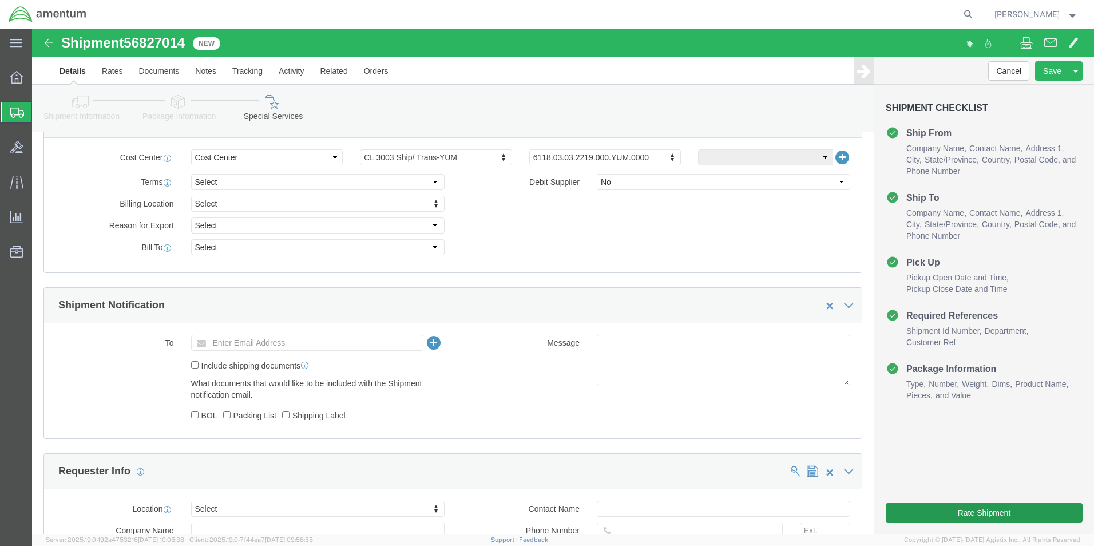
scroll to position [572, 0]
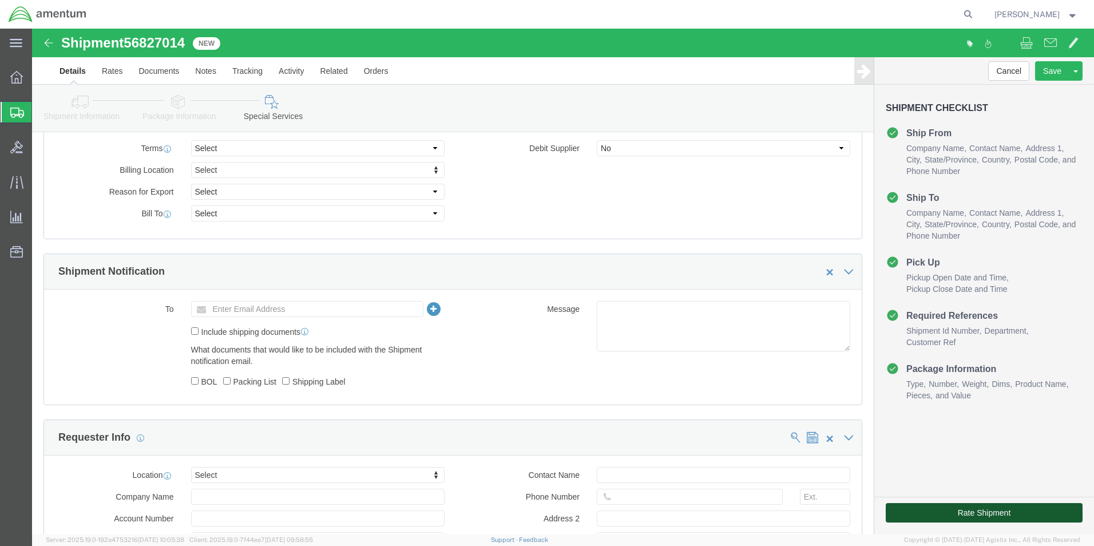
click button "Rate Shipment"
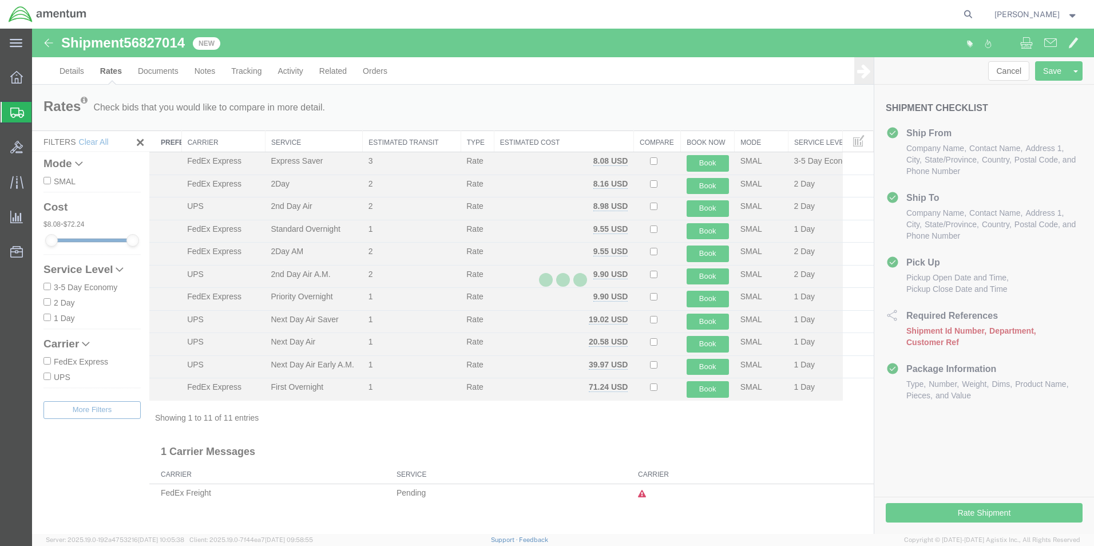
scroll to position [0, 0]
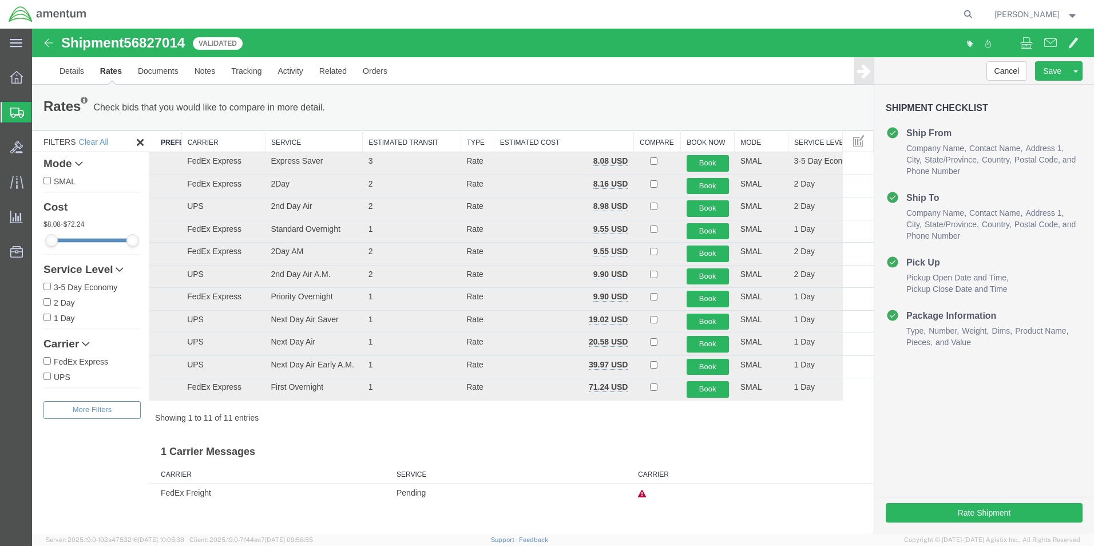
click at [209, 135] on th "Carrier" at bounding box center [223, 141] width 84 height 21
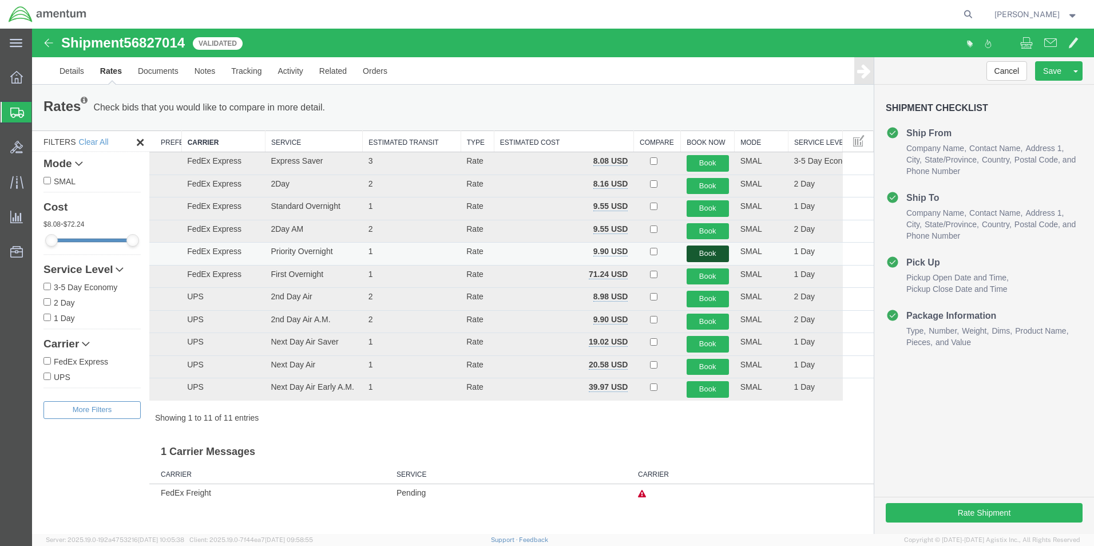
click at [702, 253] on button "Book" at bounding box center [708, 254] width 42 height 17
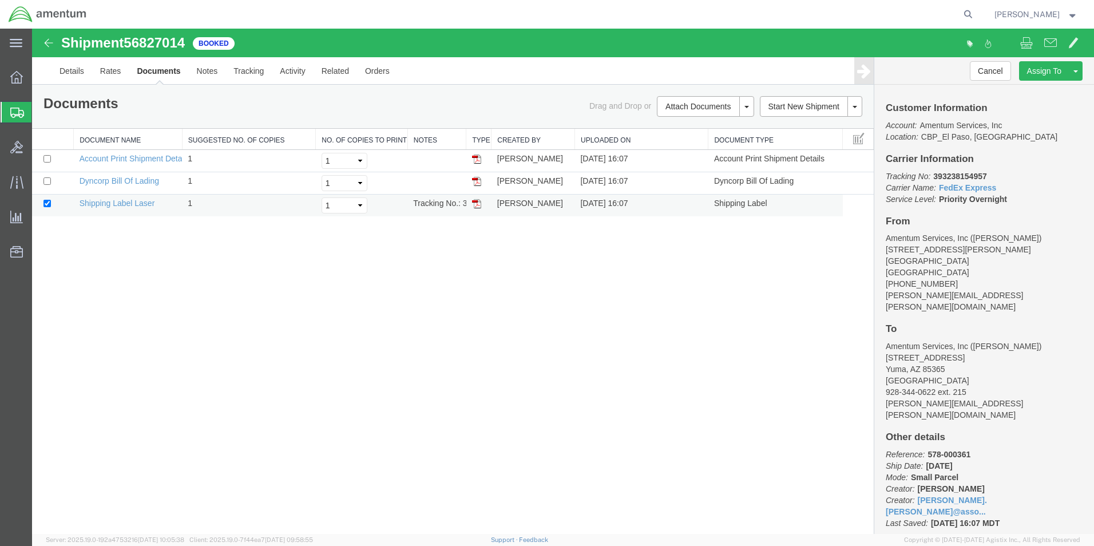
click at [476, 204] on img at bounding box center [476, 203] width 9 height 9
